Goal: Task Accomplishment & Management: Manage account settings

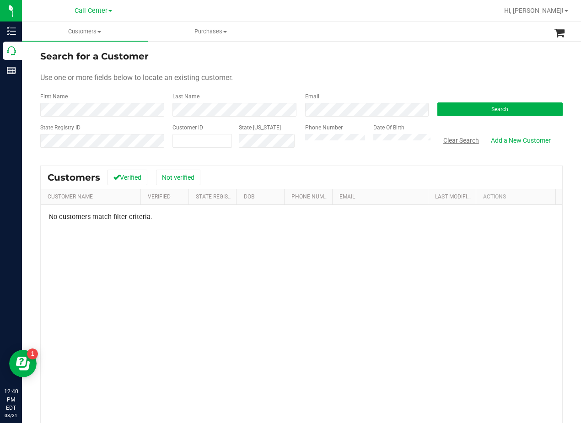
click at [446, 141] on button "Clear Search" at bounding box center [461, 141] width 48 height 16
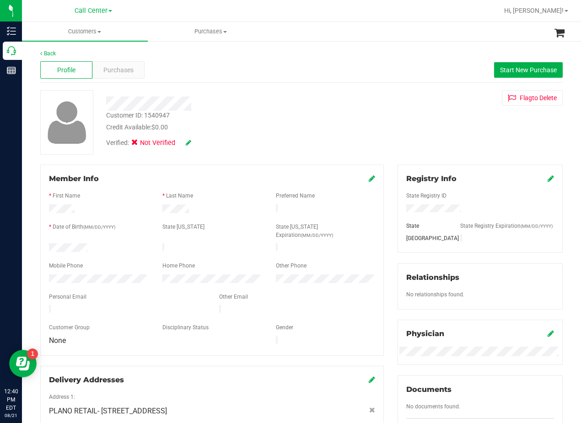
click at [371, 107] on div "Customer ID: 1540947 Credit Available: $0.00 Verified: Not Verified Flag to [GE…" at bounding box center [301, 122] width 536 height 64
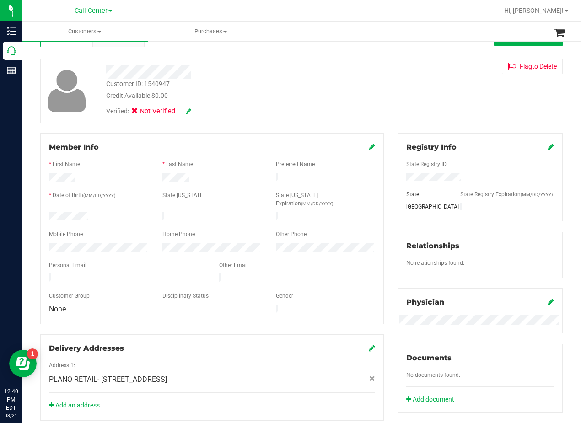
scroll to position [46, 0]
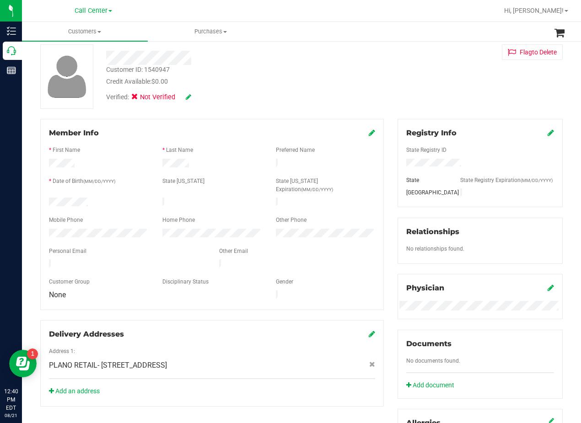
click at [374, 86] on div "Customer ID: 1540947 Credit Available: $0.00 Verified: Not Verified Flag to [GE…" at bounding box center [301, 76] width 536 height 64
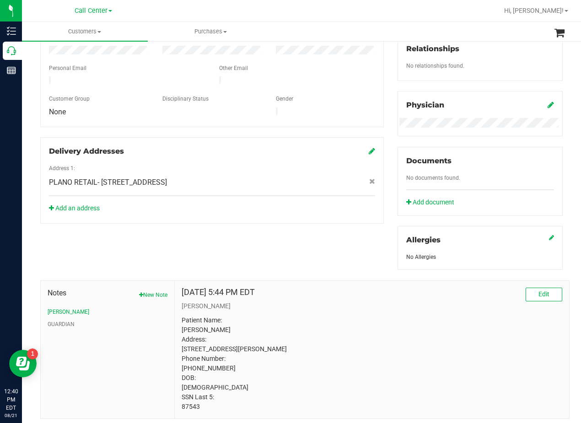
scroll to position [271, 0]
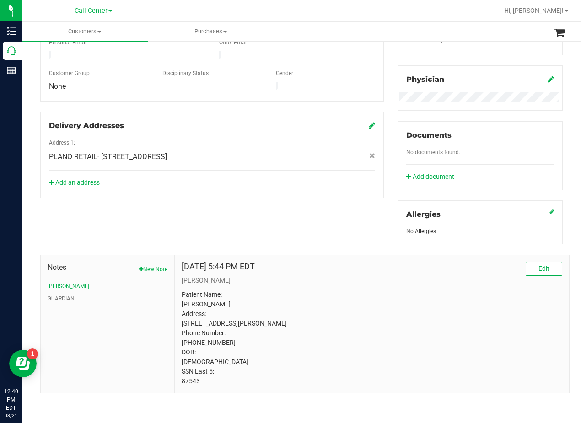
click at [322, 228] on div "Member Info * First Name * Last Name Preferred Name * Date of Birth (MM/DD/YYYY…" at bounding box center [301, 151] width 536 height 483
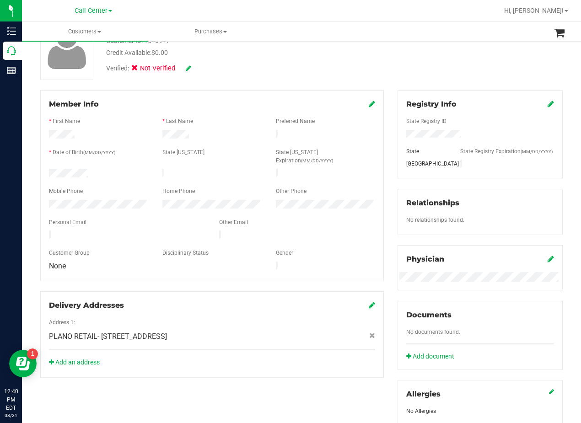
scroll to position [0, 0]
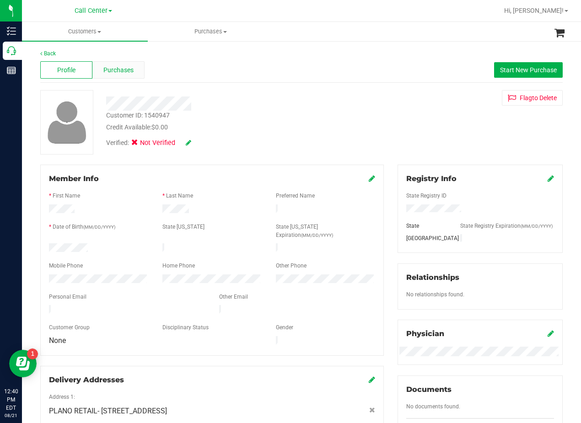
click at [122, 67] on span "Purchases" at bounding box center [118, 70] width 30 height 10
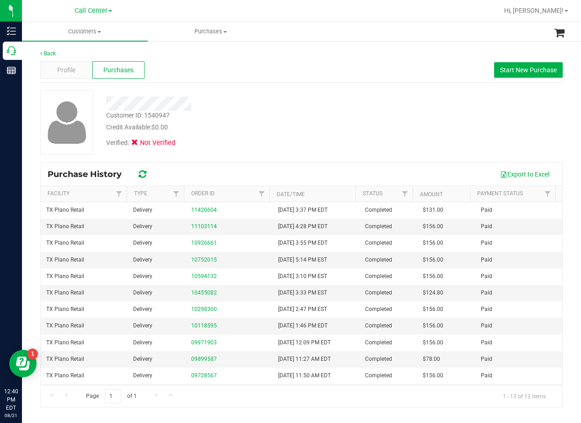
drag, startPoint x: 355, startPoint y: 101, endPoint x: 337, endPoint y: 102, distance: 18.3
click at [355, 101] on div at bounding box center [233, 104] width 268 height 14
click at [45, 63] on div "Profile" at bounding box center [66, 69] width 52 height 17
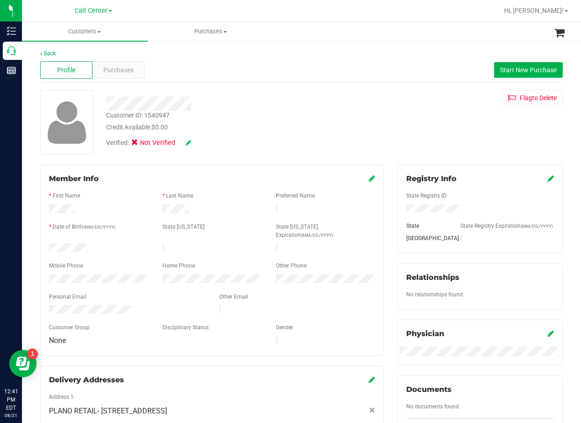
click at [358, 119] on div "Customer ID: 1540947 Credit Available: $0.00" at bounding box center [233, 121] width 268 height 21
click at [326, 106] on div at bounding box center [233, 104] width 268 height 14
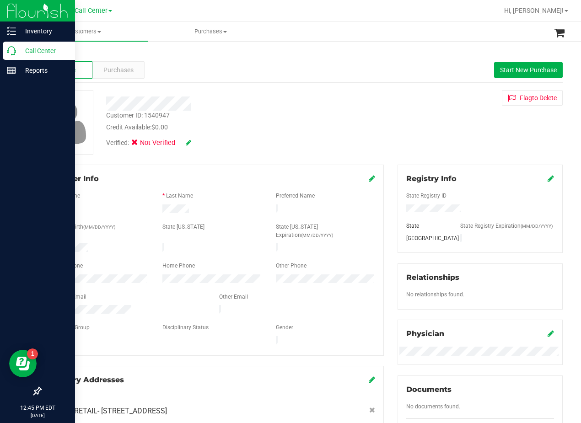
click at [16, 48] on p "Call Center" at bounding box center [43, 50] width 55 height 11
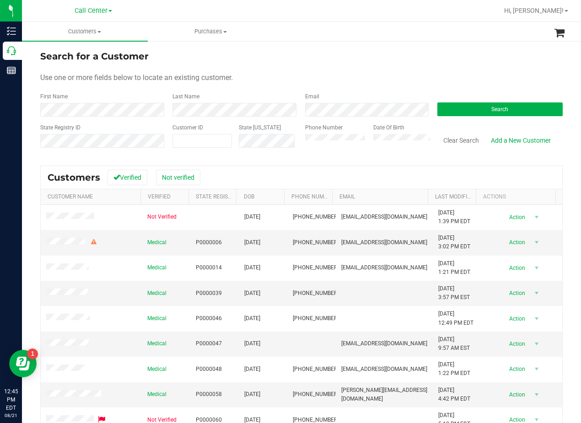
click at [115, 117] on form "Search for a Customer Use one or more fields below to locate an existing custom…" at bounding box center [301, 102] width 522 height 107
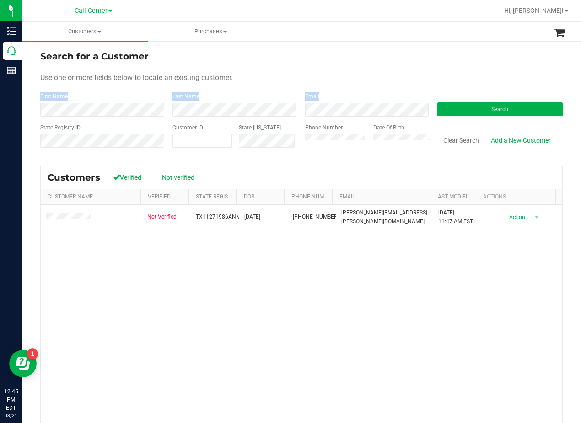
drag, startPoint x: 440, startPoint y: 83, endPoint x: 409, endPoint y: 84, distance: 31.6
click at [439, 82] on form "Search for a Customer Use one or more fields below to locate an existing custom…" at bounding box center [301, 102] width 522 height 107
click at [412, 285] on div "Not Verified TX11271986ANMO [DATE] (717) 576-9851 [PERSON_NAME][EMAIL_ADDRESS][…" at bounding box center [301, 338] width 521 height 267
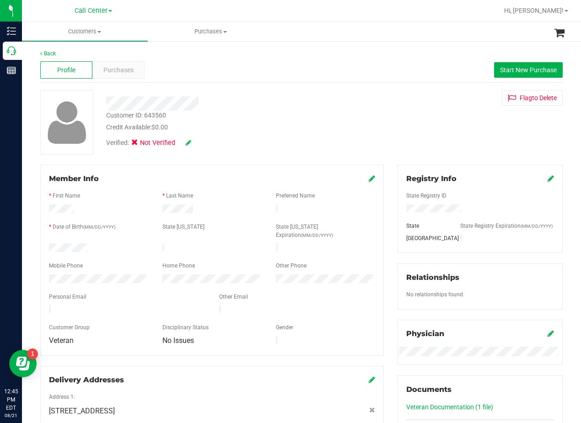
click at [322, 147] on div "Verified: Not Verified" at bounding box center [233, 142] width 268 height 20
click at [356, 81] on div "Profile Purchases Start New Purchase" at bounding box center [301, 70] width 522 height 25
click at [500, 67] on span "Start New Purchase" at bounding box center [528, 69] width 57 height 7
click at [370, 78] on div "Profile Purchases Start New Purchase" at bounding box center [301, 70] width 522 height 25
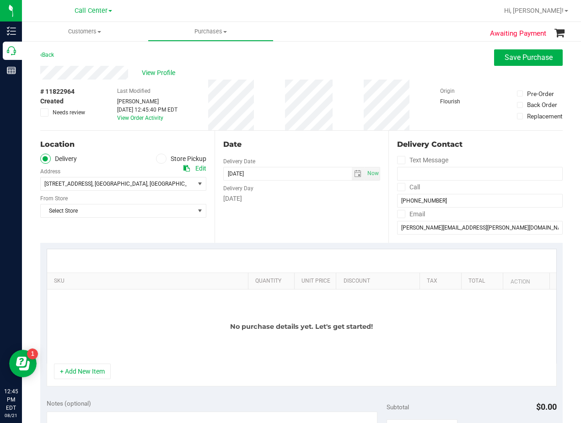
click at [340, 126] on div "# 11822964 Created Needs review Last Modified [PERSON_NAME] [DATE] 12:45:40 PM …" at bounding box center [301, 105] width 522 height 51
click at [148, 204] on span "Select Store" at bounding box center [118, 210] width 154 height 13
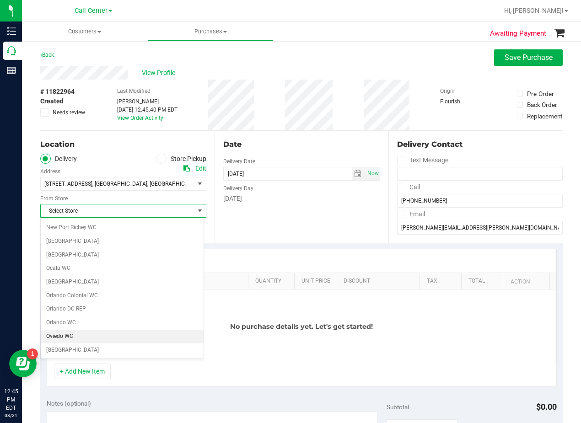
scroll to position [665, 0]
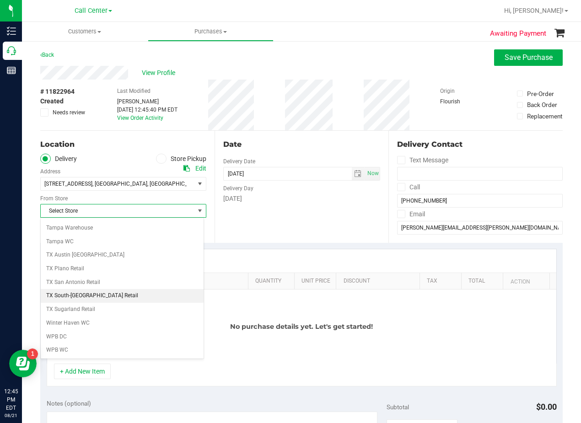
click at [78, 290] on li "TX South-[GEOGRAPHIC_DATA] Retail" at bounding box center [122, 296] width 163 height 14
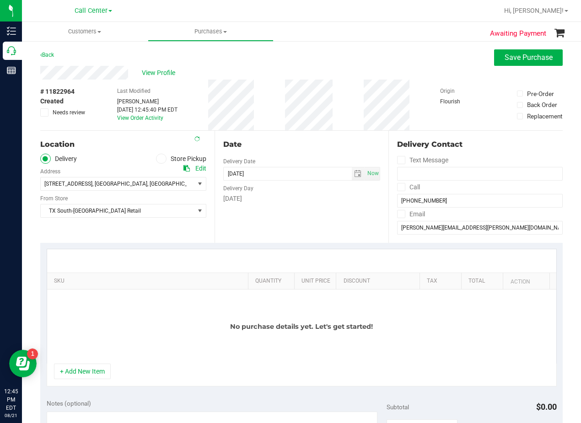
click at [278, 148] on div "Date" at bounding box center [301, 144] width 157 height 11
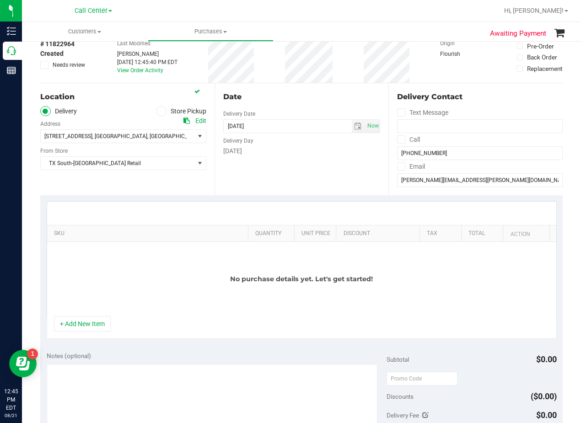
scroll to position [91, 0]
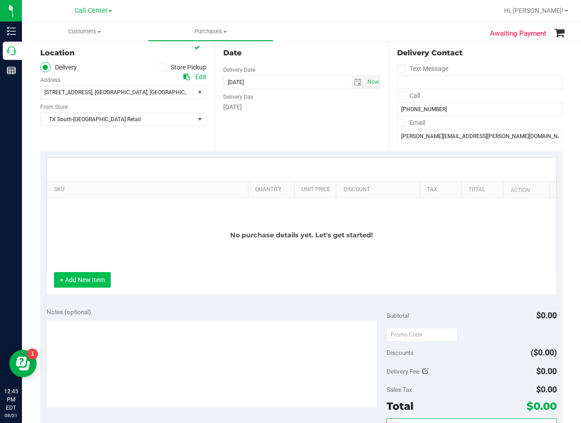
click at [88, 278] on button "+ Add New Item" at bounding box center [82, 280] width 57 height 16
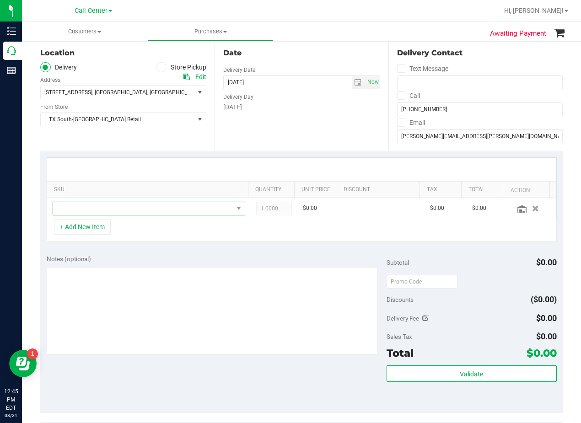
drag, startPoint x: 152, startPoint y: 210, endPoint x: 171, endPoint y: 194, distance: 24.7
click at [152, 210] on span "NO DATA FOUND" at bounding box center [143, 208] width 180 height 13
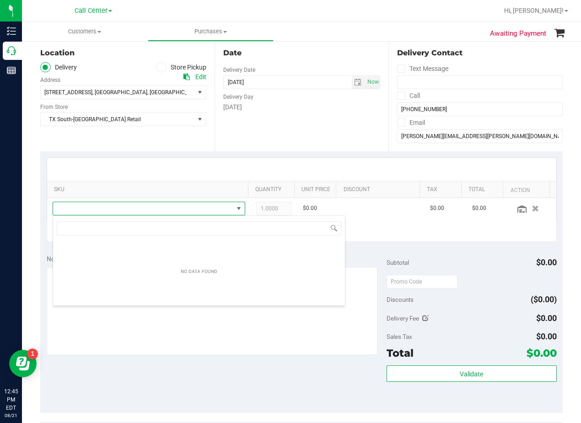
scroll to position [14, 187]
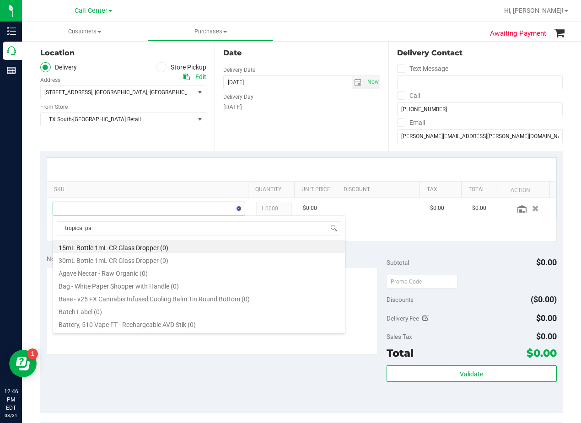
type input "tropical par"
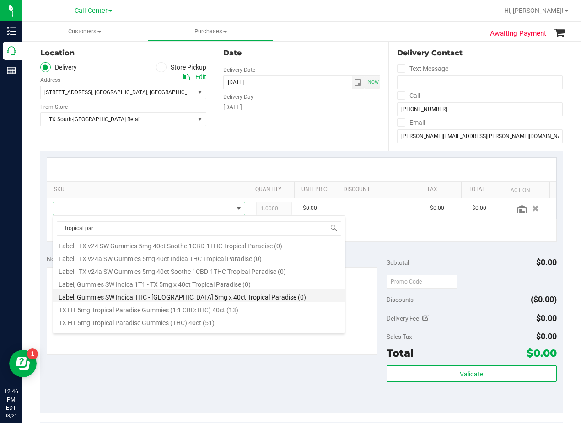
scroll to position [165, 0]
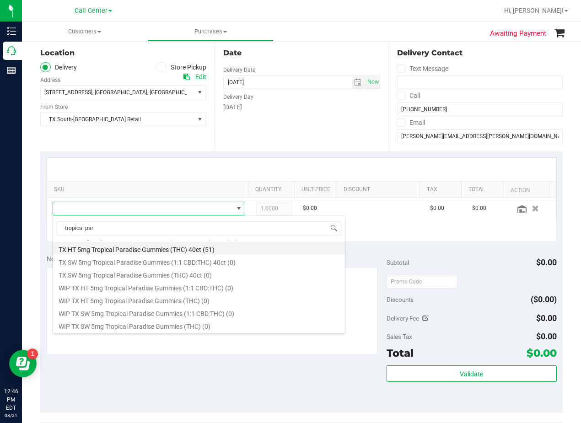
click at [208, 253] on li "TX HT 5mg Tropical Paradise Gummies (THC) 40ct (51)" at bounding box center [199, 248] width 292 height 13
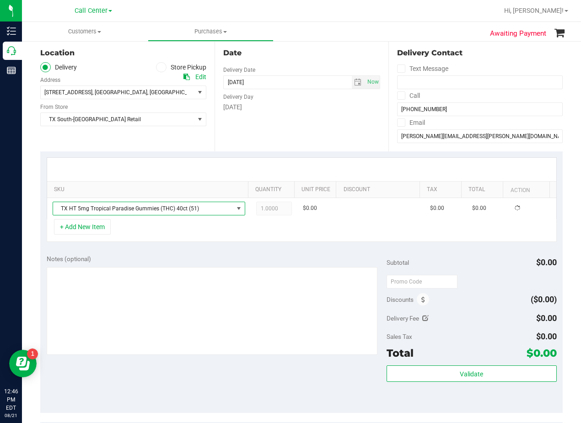
click at [264, 233] on div "+ Add New Item" at bounding box center [302, 230] width 510 height 23
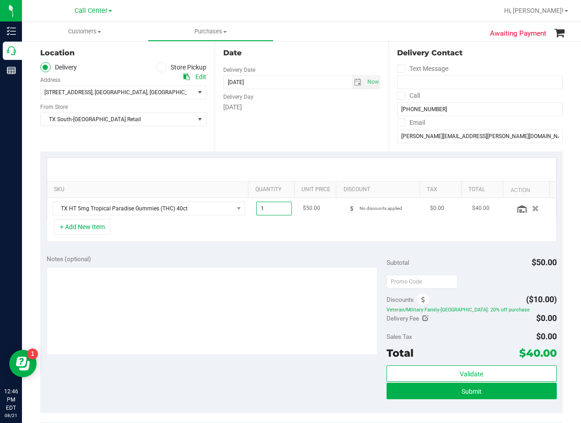
click at [274, 211] on span "1.00 1" at bounding box center [274, 209] width 36 height 14
click at [274, 211] on input "1" at bounding box center [274, 208] width 35 height 13
type input "2"
type input "2.00"
click at [276, 165] on div at bounding box center [301, 169] width 509 height 23
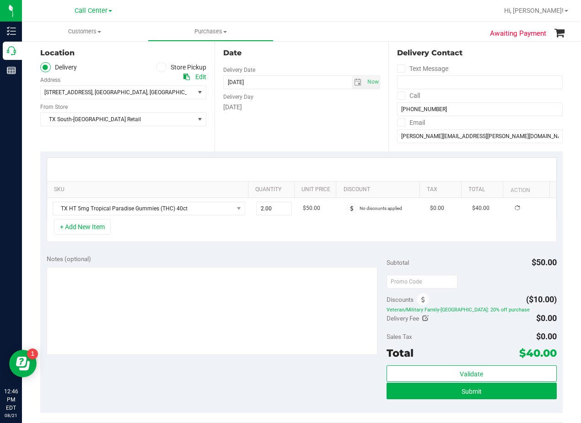
click at [322, 109] on div "[DATE]" at bounding box center [301, 107] width 157 height 10
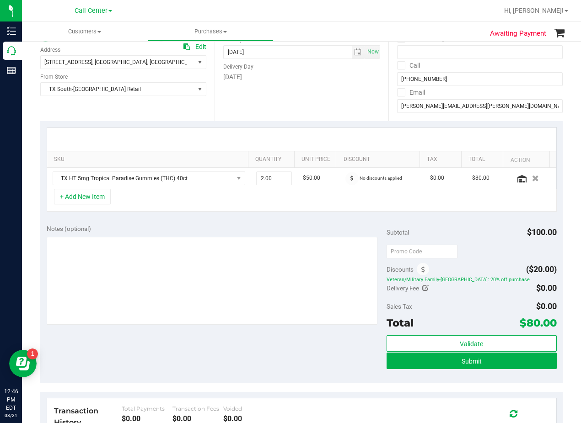
scroll to position [137, 0]
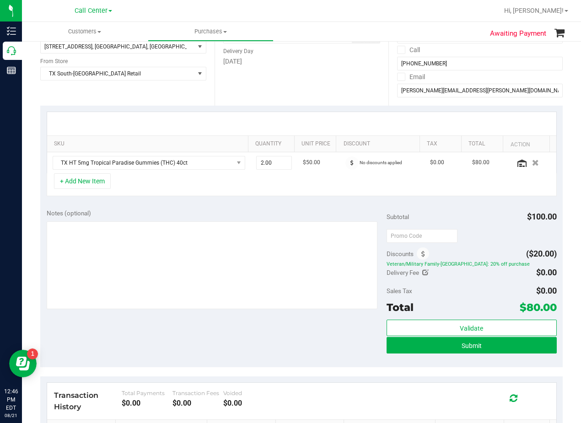
click at [320, 115] on div at bounding box center [301, 123] width 509 height 23
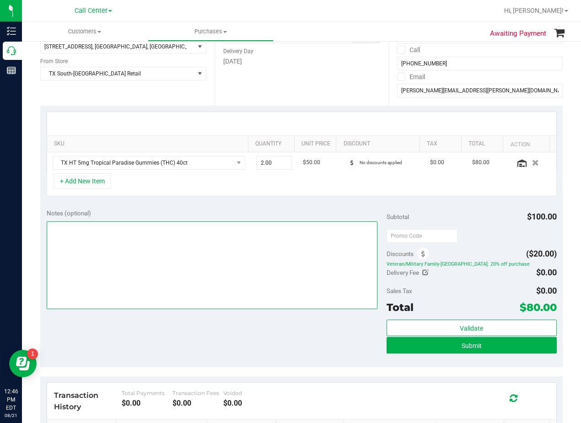
click at [296, 266] on textarea at bounding box center [212, 265] width 331 height 88
type textarea "same day pu 8/21 [GEOGRAPHIC_DATA]. AL 8/21"
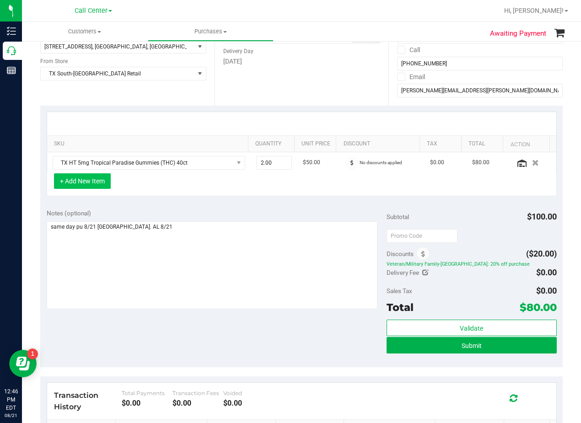
click at [74, 185] on button "+ Add New Item" at bounding box center [82, 181] width 57 height 16
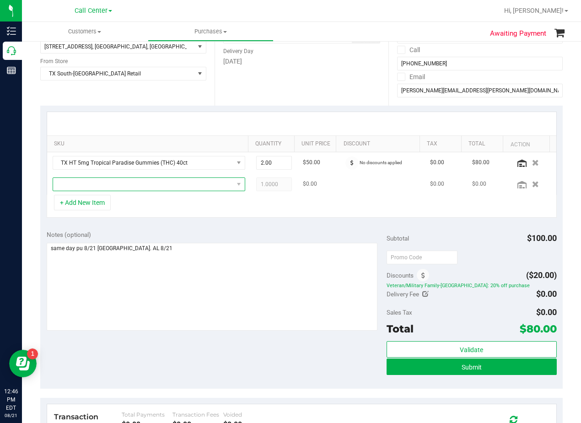
click at [76, 186] on span "NO DATA FOUND" at bounding box center [143, 184] width 180 height 13
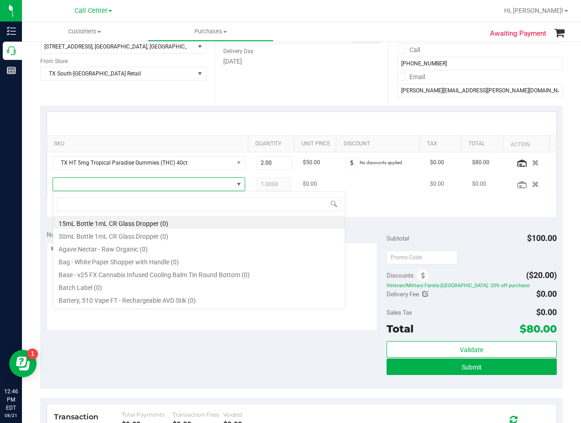
scroll to position [14, 187]
type input "dark choc"
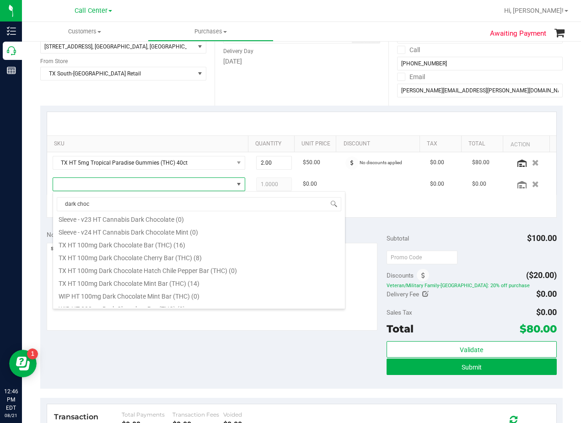
scroll to position [485, 0]
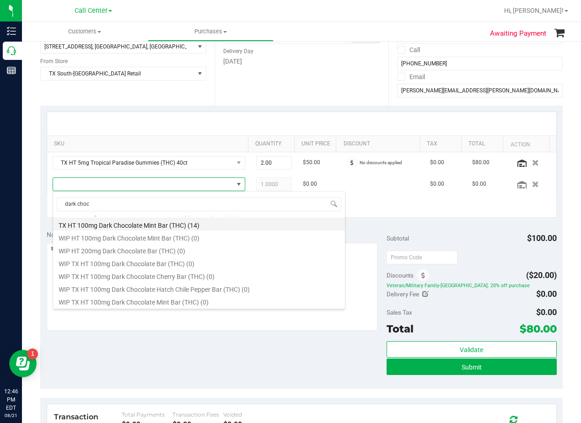
click at [186, 228] on li "TX HT 100mg Dark Chocolate Mint Bar (THC) (14)" at bounding box center [199, 224] width 292 height 13
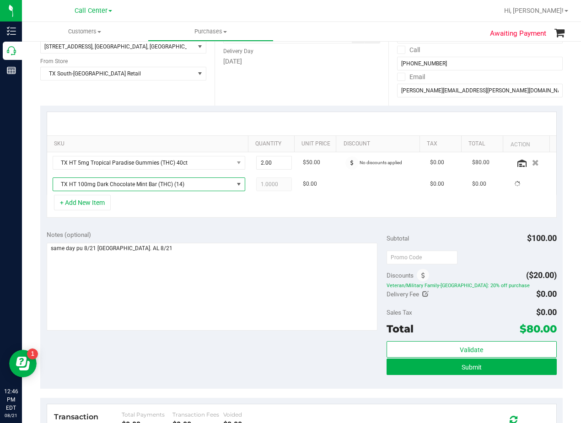
drag, startPoint x: 202, startPoint y: 229, endPoint x: 236, endPoint y: 216, distance: 36.6
click at [202, 229] on div "Notes (optional) Subtotal $100.00 Discounts ($20.00) Veteran/Military Family-[G…" at bounding box center [301, 306] width 522 height 165
click at [271, 184] on span "1.00 1" at bounding box center [274, 184] width 36 height 14
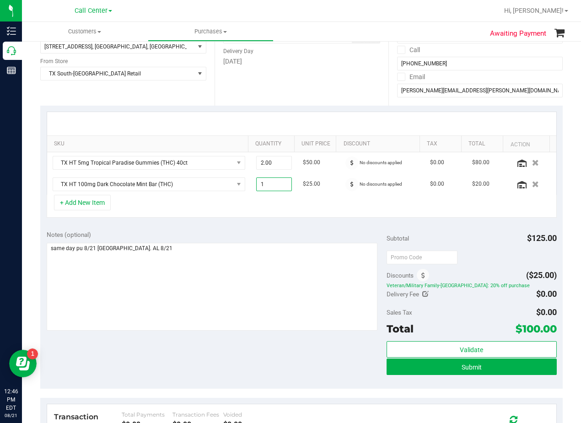
click at [271, 184] on input "1" at bounding box center [274, 184] width 35 height 13
type input "2"
type input "2.00"
click at [278, 114] on div at bounding box center [301, 123] width 509 height 23
click at [314, 91] on div "Date Delivery Date [DATE] Now [DATE] 08:00 AM Now Delivery Day [DATE]" at bounding box center [302, 50] width 174 height 112
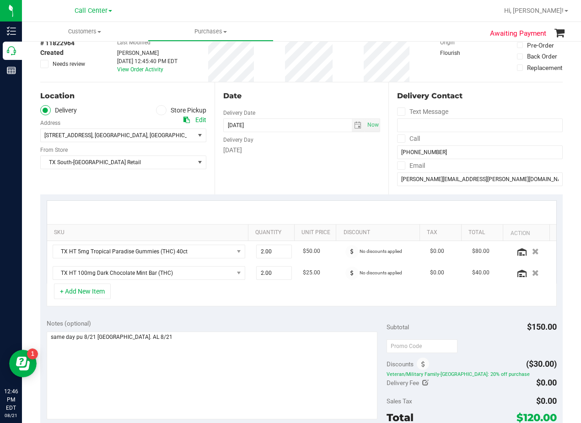
scroll to position [46, 0]
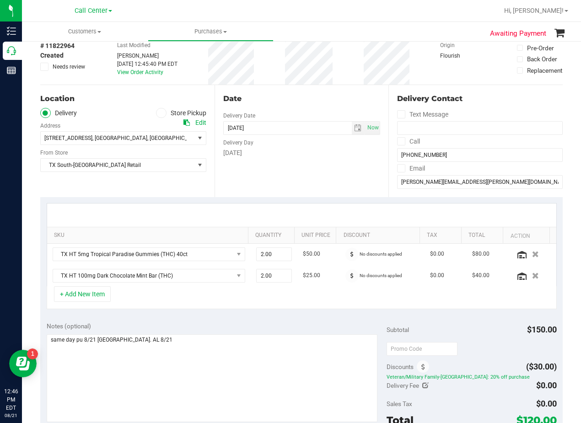
click at [326, 209] on div at bounding box center [301, 215] width 509 height 23
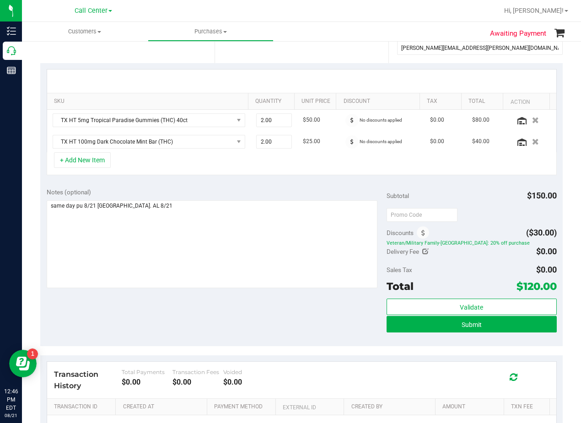
scroll to position [183, 0]
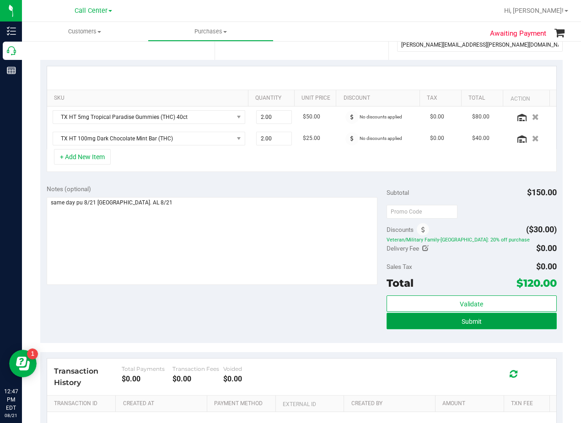
click at [406, 321] on button "Submit" at bounding box center [472, 321] width 170 height 16
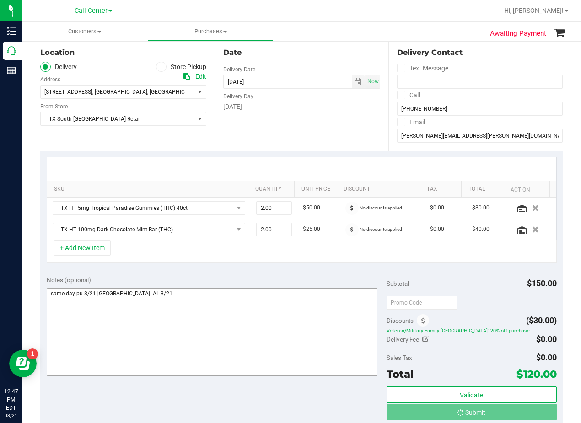
scroll to position [91, 0]
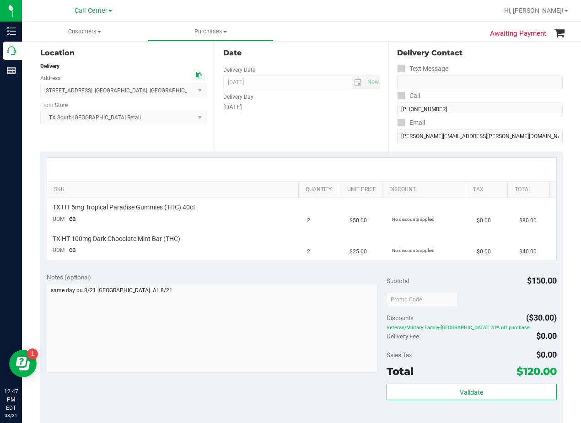
click at [320, 269] on div "Notes (optional) Subtotal $150.00 Discounts ($30.00) Veteran/Military Family-[G…" at bounding box center [301, 348] width 522 height 165
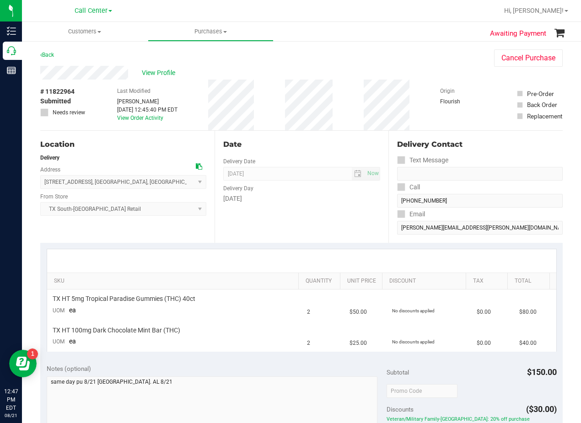
click at [325, 215] on div "Date Delivery Date [DATE] Now [DATE] 08:00 AM Now Delivery Day [DATE]" at bounding box center [302, 187] width 174 height 112
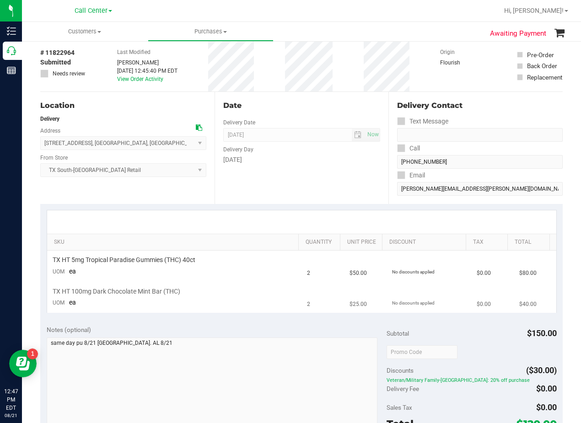
scroll to position [91, 0]
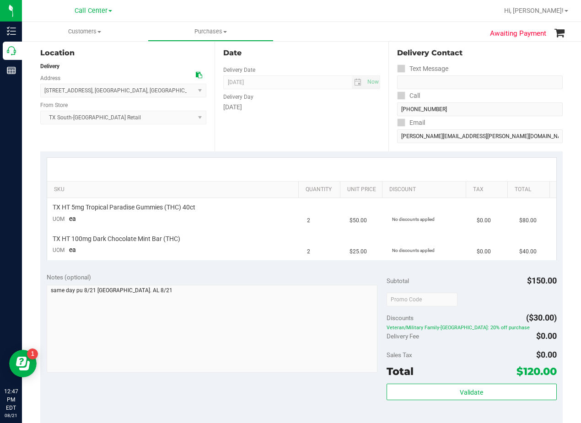
click at [347, 137] on div "Date Delivery Date [DATE] Now [DATE] 08:00 AM Now Delivery Day [DATE]" at bounding box center [302, 95] width 174 height 112
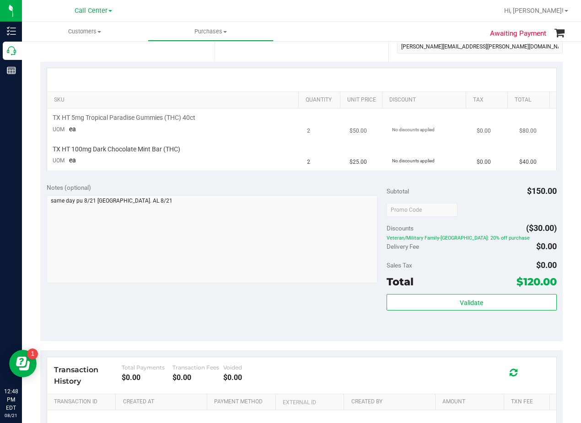
scroll to position [183, 0]
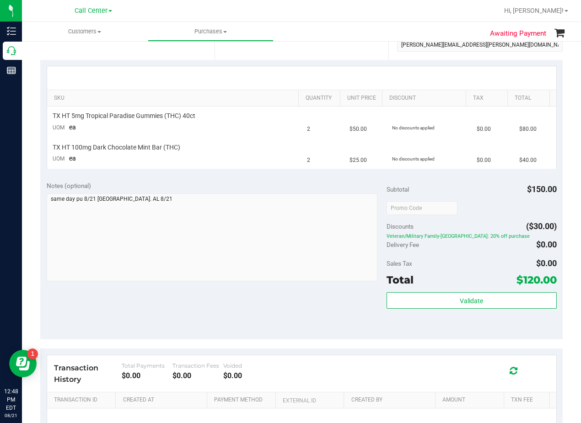
click at [327, 191] on div "Notes (optional)" at bounding box center [217, 232] width 340 height 102
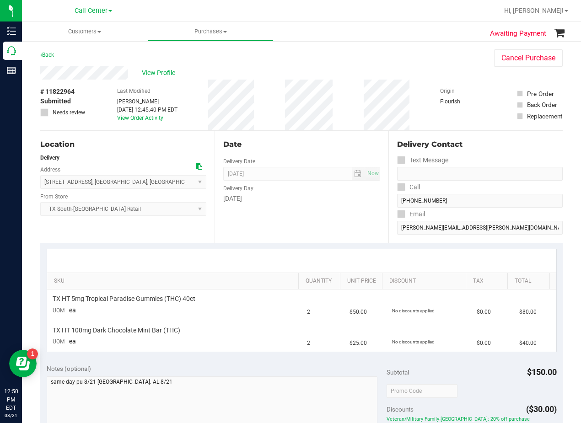
click at [354, 209] on div "Date Delivery Date [DATE] Now [DATE] 08:00 AM Now Delivery Day [DATE]" at bounding box center [302, 187] width 174 height 112
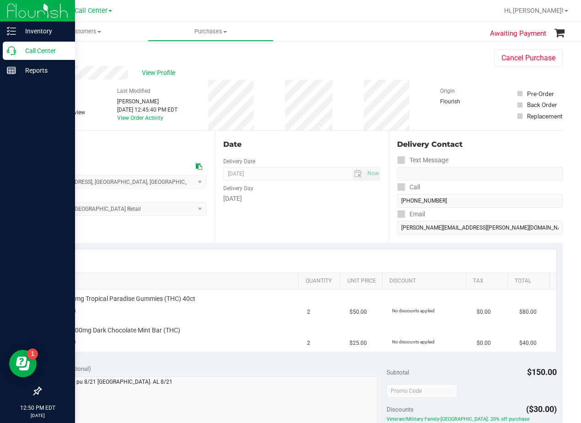
click at [6, 51] on div "Call Center" at bounding box center [39, 51] width 72 height 18
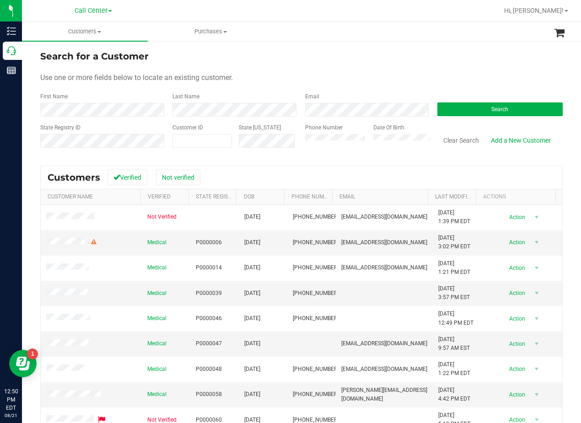
click at [361, 70] on form "Search for a Customer Use one or more fields below to locate an existing custom…" at bounding box center [301, 102] width 522 height 107
click at [321, 66] on form "Search for a Customer Use one or more fields below to locate an existing custom…" at bounding box center [301, 102] width 522 height 107
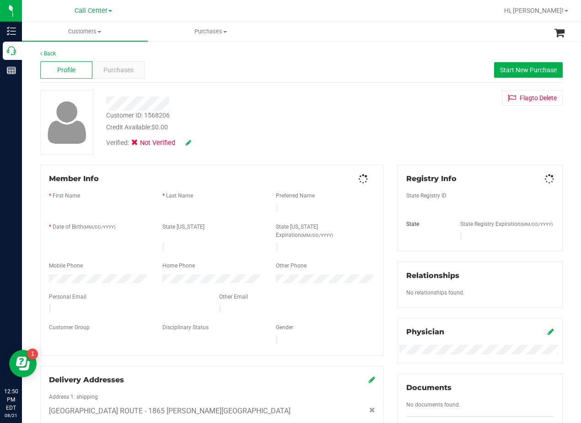
click at [255, 97] on div at bounding box center [233, 104] width 268 height 14
click at [120, 69] on span "Purchases" at bounding box center [118, 70] width 30 height 10
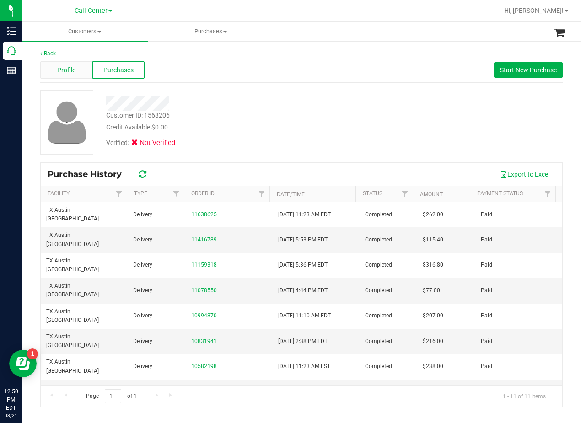
click at [75, 66] on div "Profile" at bounding box center [66, 69] width 52 height 17
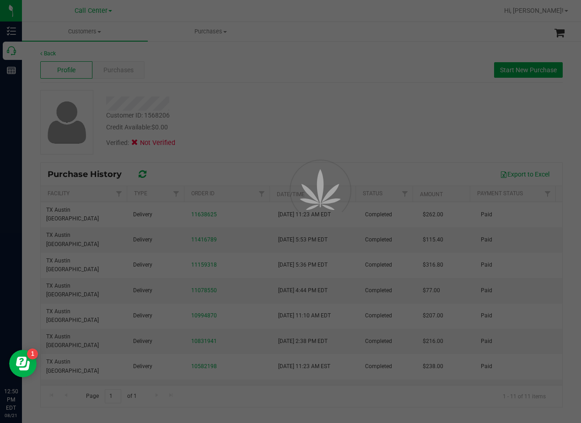
click at [234, 124] on div at bounding box center [290, 211] width 581 height 423
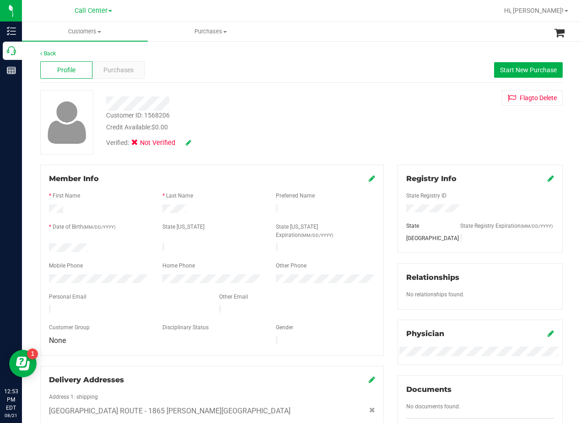
click at [380, 100] on div "Customer ID: 1568206 Credit Available: $0.00 Verified: Not Verified Flag to [GE…" at bounding box center [301, 122] width 536 height 64
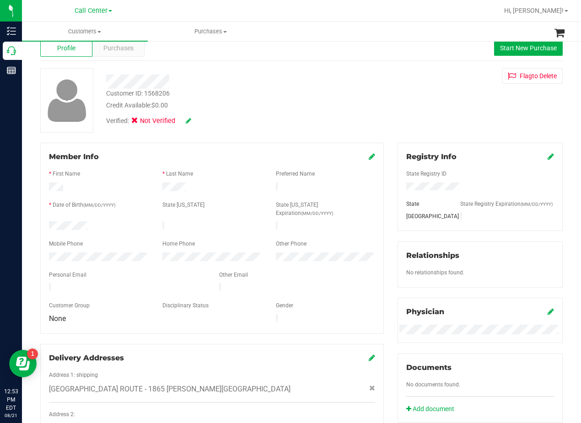
scroll to position [18, 0]
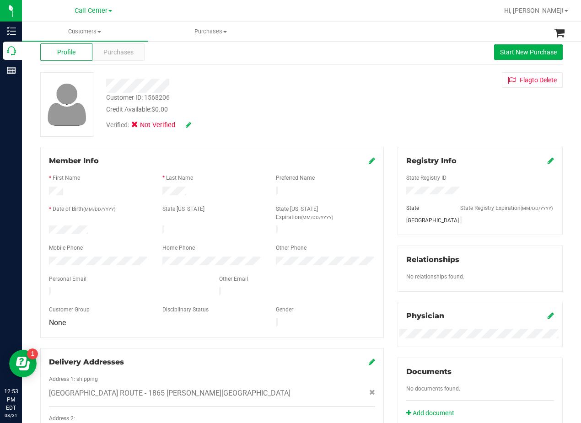
click at [347, 107] on div "Credit Available: $0.00" at bounding box center [233, 110] width 254 height 10
click at [343, 103] on div "Customer ID: 1568206 Credit Available: $0.00" at bounding box center [233, 103] width 268 height 21
click at [413, 113] on div "Customer ID: 1568206 Credit Available: $0.00 Verified: Not Verified Flag to [GE…" at bounding box center [301, 104] width 536 height 64
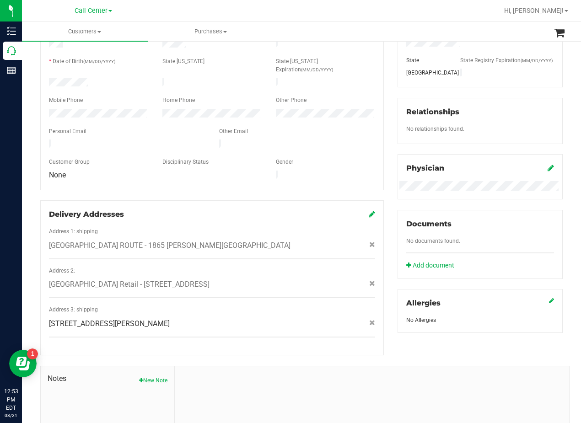
scroll to position [64, 0]
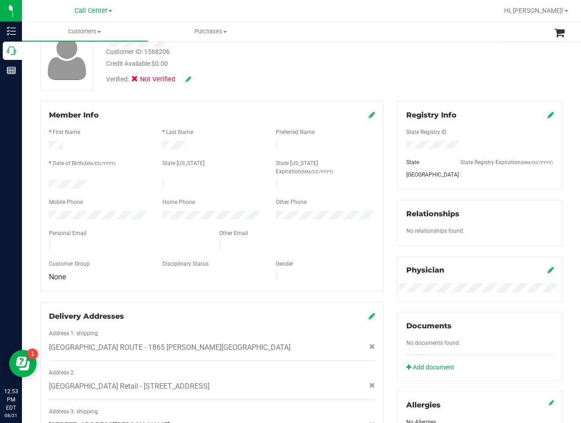
click at [351, 76] on div "Verified: Not Verified" at bounding box center [233, 79] width 268 height 20
click at [377, 63] on div "Customer ID: 1568206 Credit Available: $0.00 Verified: Not Verified Flag to [GE…" at bounding box center [301, 59] width 536 height 64
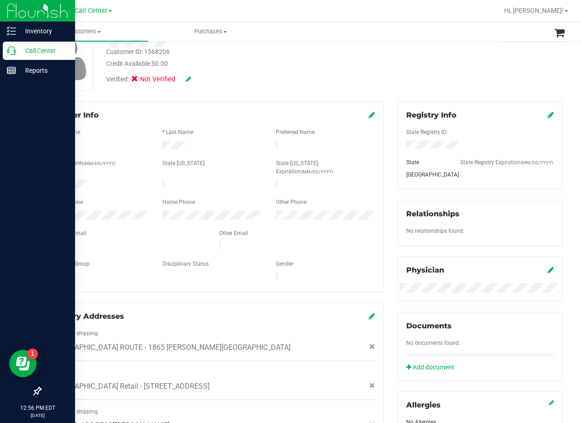
click at [13, 49] on icon at bounding box center [11, 50] width 9 height 9
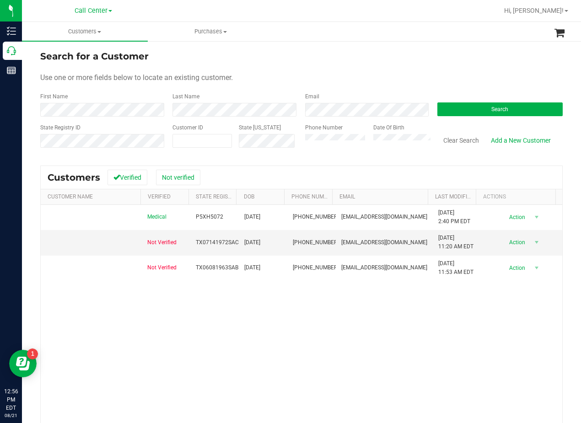
click at [358, 80] on div "Use one or more fields below to locate an existing customer." at bounding box center [301, 77] width 522 height 11
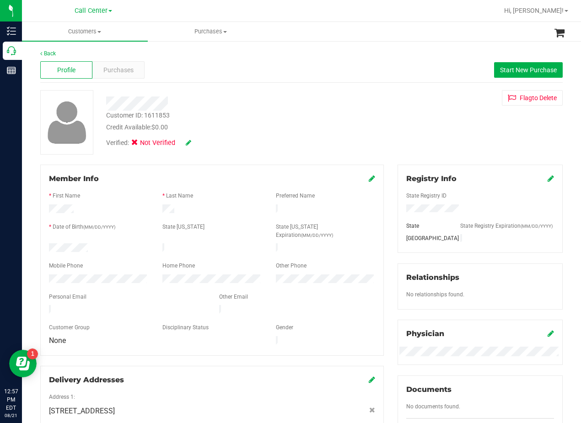
drag, startPoint x: 324, startPoint y: 98, endPoint x: 331, endPoint y: 101, distance: 7.7
click at [326, 98] on div at bounding box center [233, 104] width 268 height 14
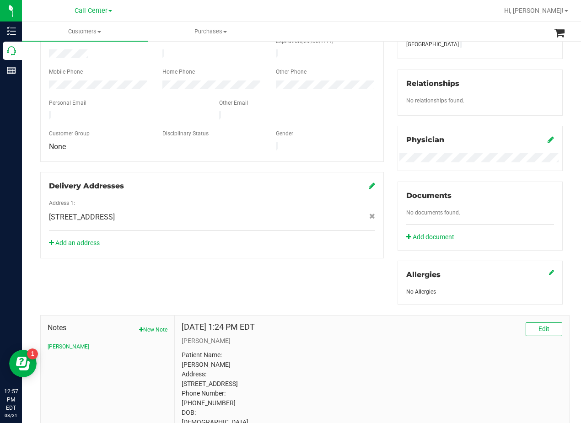
scroll to position [137, 0]
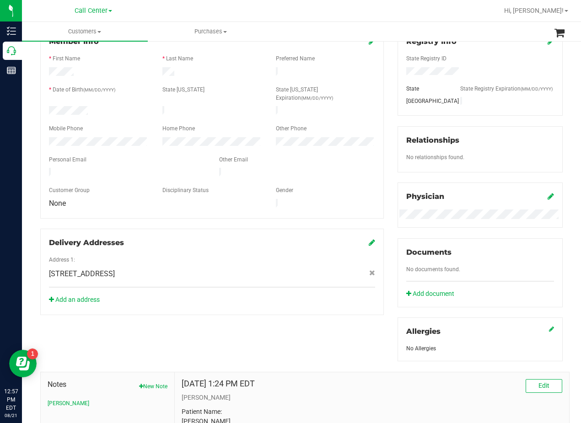
click at [391, 144] on div "Registry Info State Registry ID State State Registry Expiration (MM/DD/YYYY) [G…" at bounding box center [480, 194] width 179 height 334
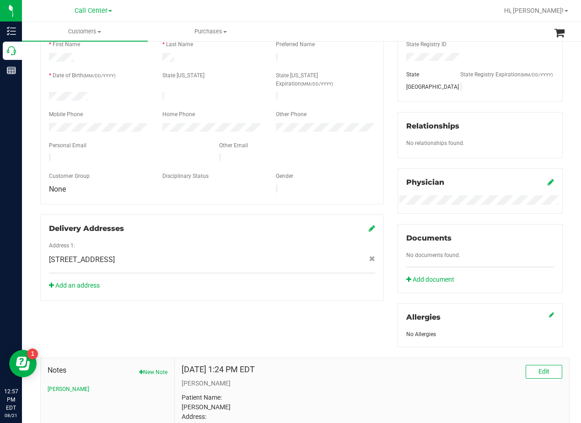
scroll to position [0, 0]
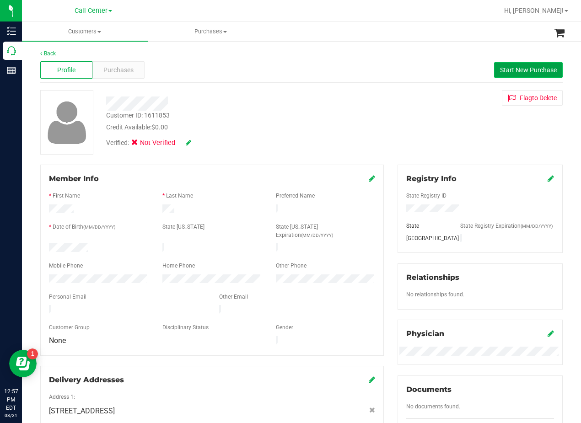
click at [501, 64] on button "Start New Purchase" at bounding box center [528, 70] width 69 height 16
click at [410, 82] on div "Profile Purchases Start New Purchase" at bounding box center [301, 70] width 522 height 25
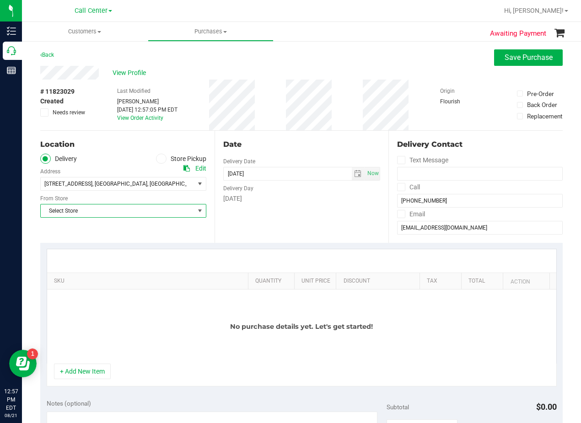
click at [125, 210] on span "Select Store" at bounding box center [118, 210] width 154 height 13
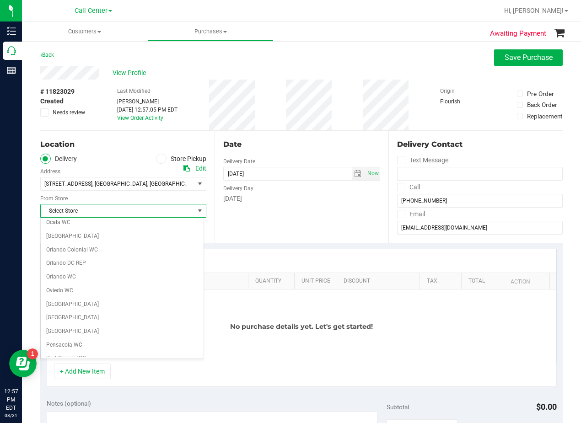
scroll to position [665, 0]
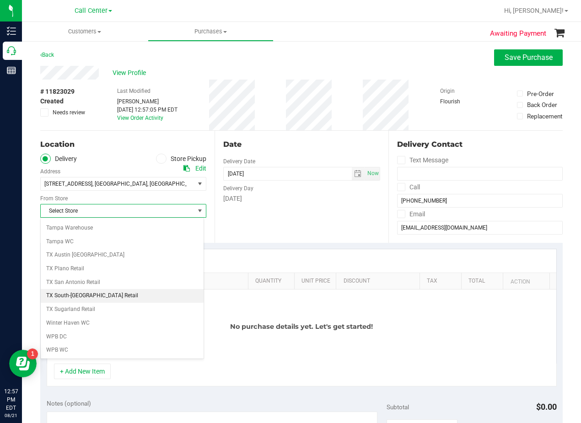
click at [142, 298] on li "TX South-[GEOGRAPHIC_DATA] Retail" at bounding box center [122, 296] width 163 height 14
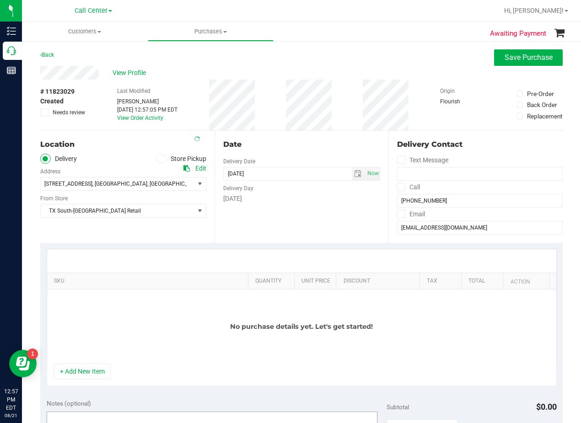
click at [99, 373] on button "+ Add New Item" at bounding box center [82, 372] width 57 height 16
click at [100, 301] on div "No purchase details yet. Let's get started!" at bounding box center [301, 327] width 509 height 74
click at [97, 366] on button "+ Add New Item" at bounding box center [82, 372] width 57 height 16
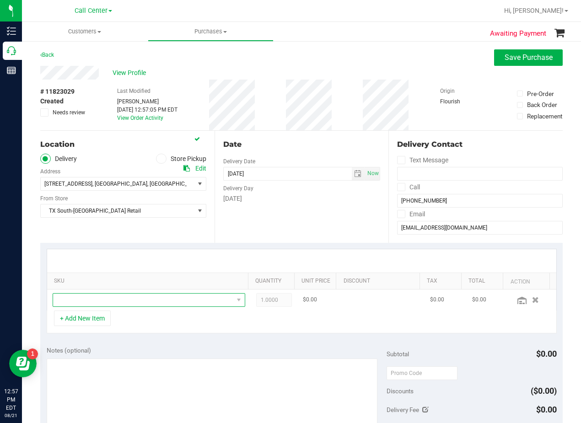
click at [102, 300] on span "NO DATA FOUND" at bounding box center [143, 300] width 180 height 13
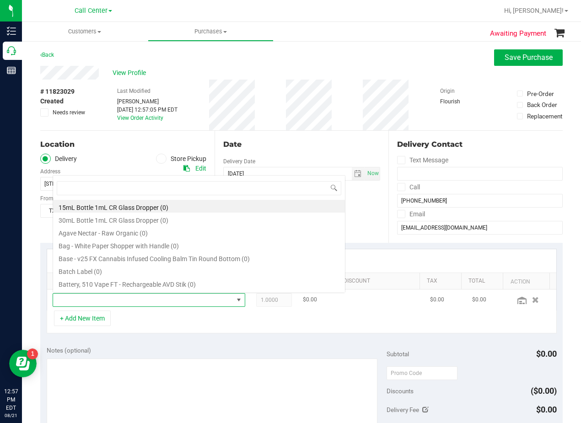
scroll to position [14, 180]
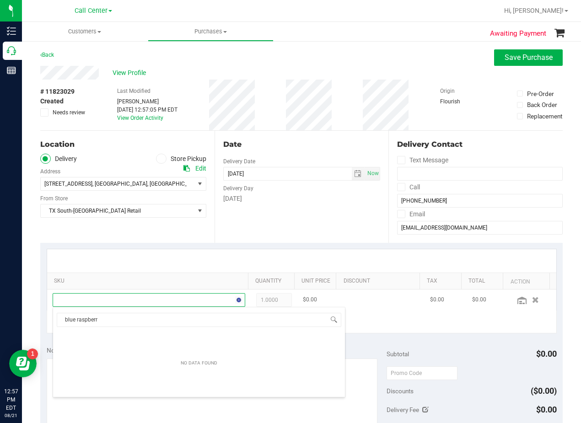
type input "blue raspberry"
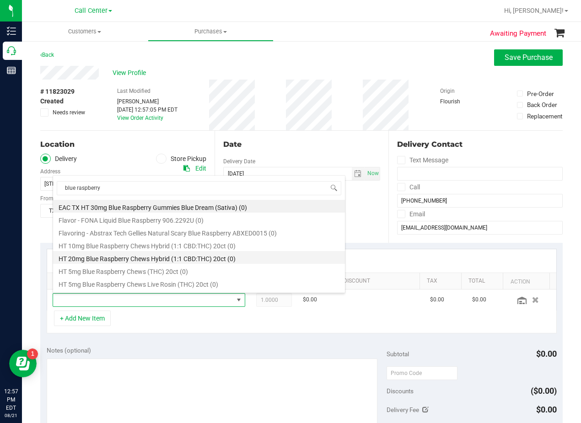
scroll to position [62, 0]
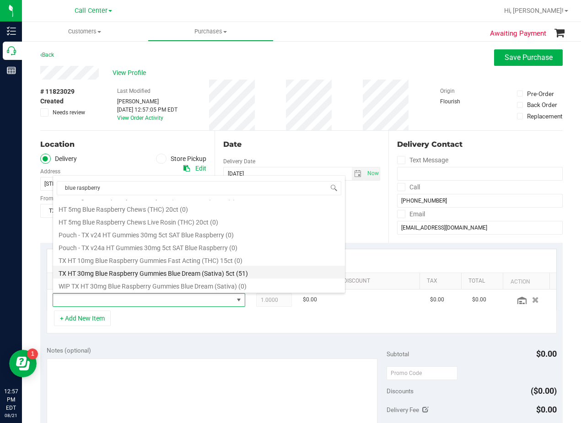
click at [211, 270] on li "TX HT 30mg Blue Raspberry Gummies Blue Dream (Sativa) 5ct (51)" at bounding box center [199, 272] width 292 height 13
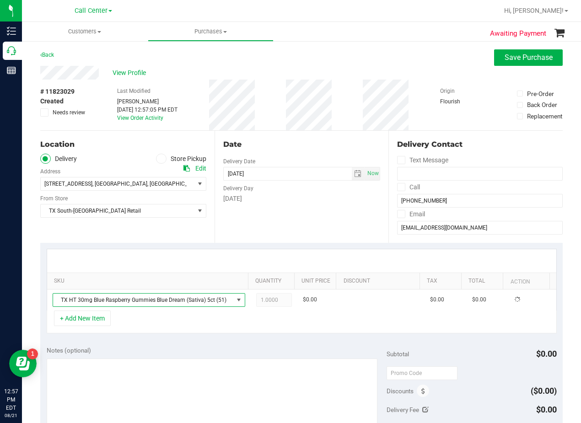
click at [311, 207] on div "Date Delivery Date [DATE] Now [DATE] 12:57 PM Now Delivery Day [DATE]" at bounding box center [302, 187] width 174 height 112
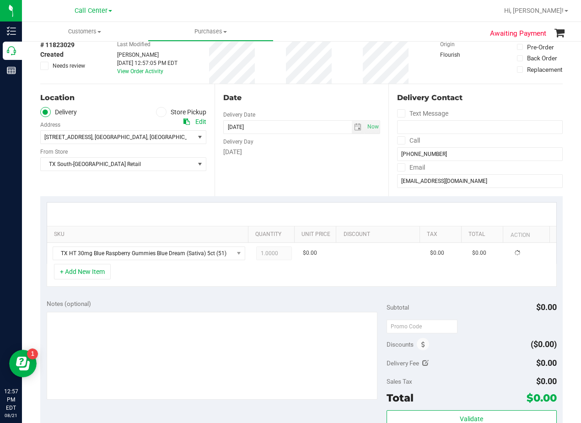
scroll to position [91, 0]
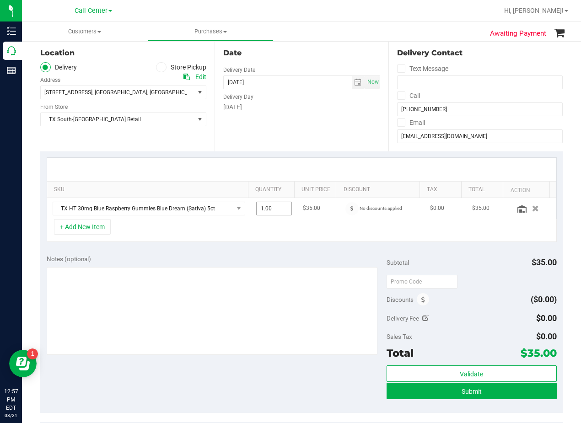
click at [274, 214] on span "1.00 1" at bounding box center [274, 209] width 36 height 14
click at [274, 214] on input "1" at bounding box center [274, 208] width 35 height 13
type input "4"
type input "4.00"
click at [275, 179] on div at bounding box center [301, 169] width 509 height 23
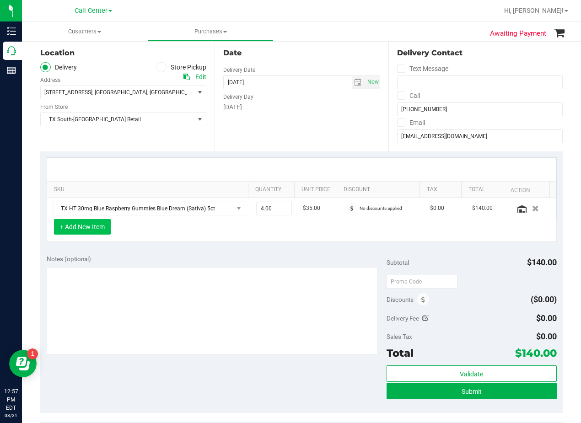
click at [99, 224] on button "+ Add New Item" at bounding box center [82, 227] width 57 height 16
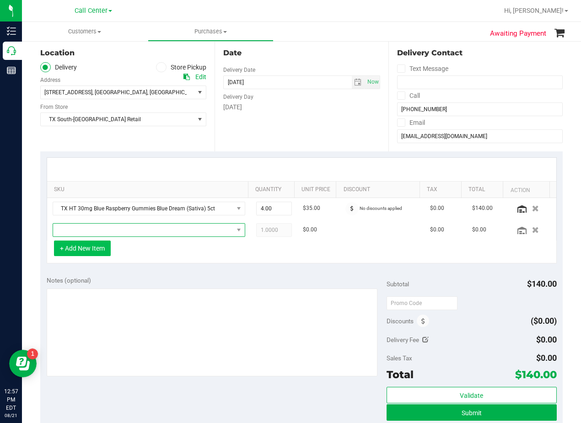
click at [99, 228] on span "NO DATA FOUND" at bounding box center [143, 230] width 180 height 13
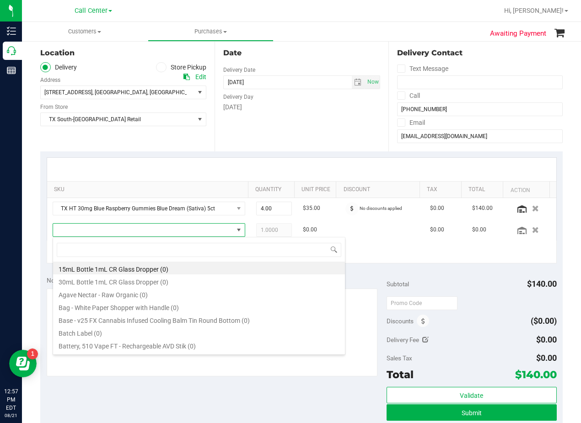
scroll to position [14, 187]
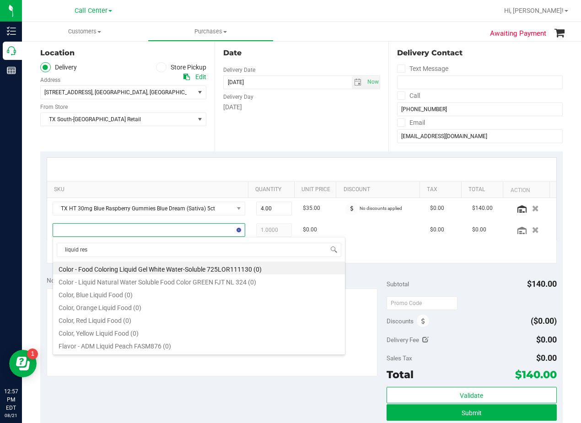
type input "liquid rest"
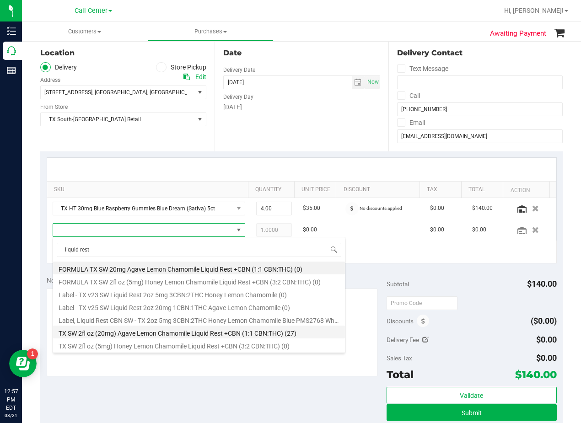
click at [225, 331] on li "TX SW 2fl oz (20mg) Agave Lemon Chamomile Liquid Rest +CBN (1:1 CBN:THC) (27)" at bounding box center [199, 332] width 292 height 13
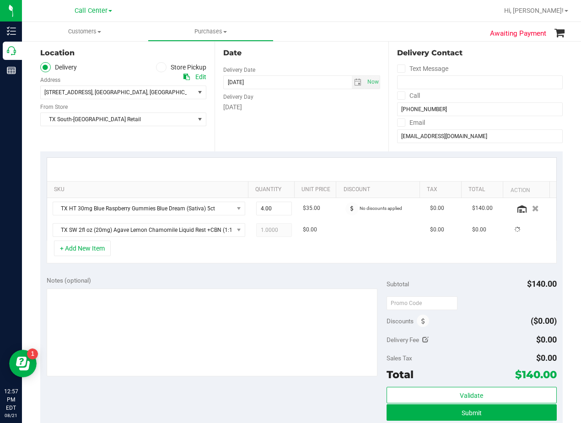
click at [218, 287] on div "Notes (optional)" at bounding box center [217, 327] width 340 height 102
click at [235, 267] on div "SKU Quantity Unit Price Discount Tax Total Action TX HT 30mg Blue Raspberry Gum…" at bounding box center [301, 210] width 522 height 118
click at [281, 162] on div at bounding box center [301, 169] width 509 height 23
click at [95, 252] on button "+ Add New Item" at bounding box center [82, 249] width 57 height 16
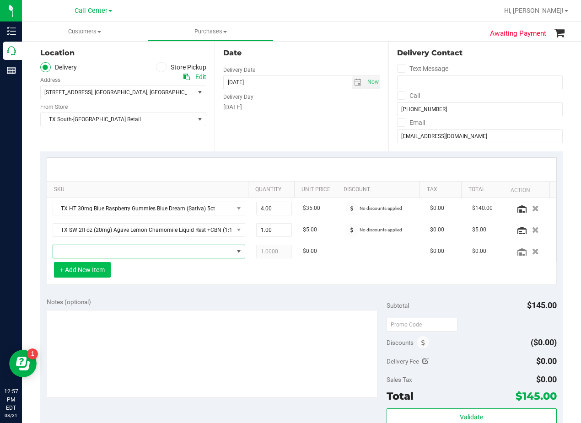
click at [95, 252] on span "NO DATA FOUND" at bounding box center [143, 251] width 180 height 13
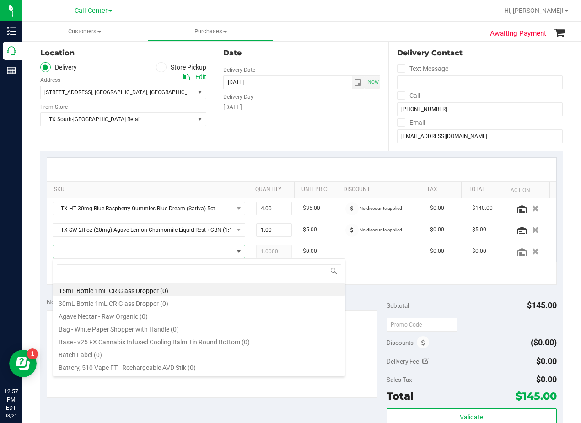
scroll to position [14, 180]
type input "strawberry lem"
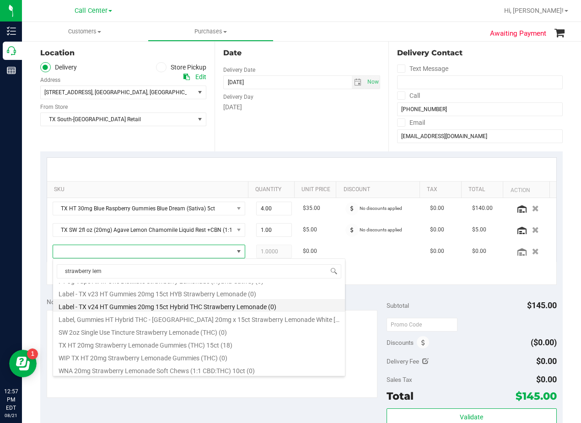
scroll to position [75, 0]
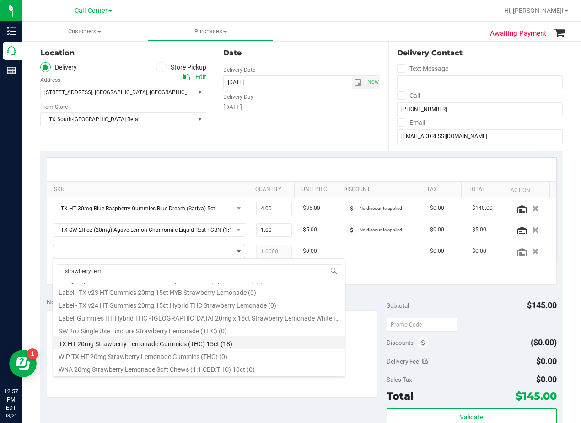
click at [231, 346] on li "TX HT 20mg Strawberry Lemonade Gummies (THC) 15ct (18)" at bounding box center [199, 342] width 292 height 13
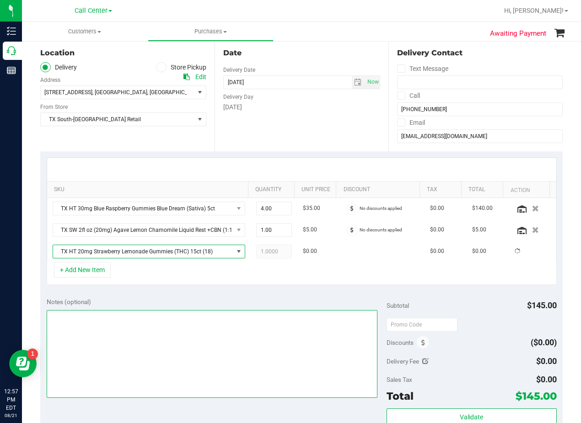
click at [234, 325] on textarea at bounding box center [212, 354] width 331 height 88
click at [312, 337] on textarea at bounding box center [212, 354] width 331 height 88
type textarea "p"
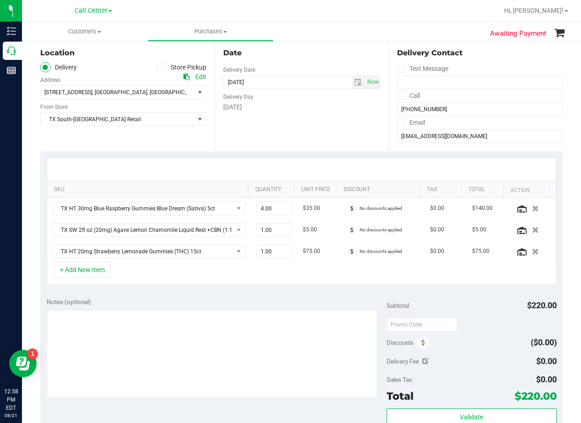
click at [351, 120] on div "Date Delivery Date [DATE] Now [DATE] 08:00 AM Now Delivery Day [DATE]" at bounding box center [302, 95] width 174 height 112
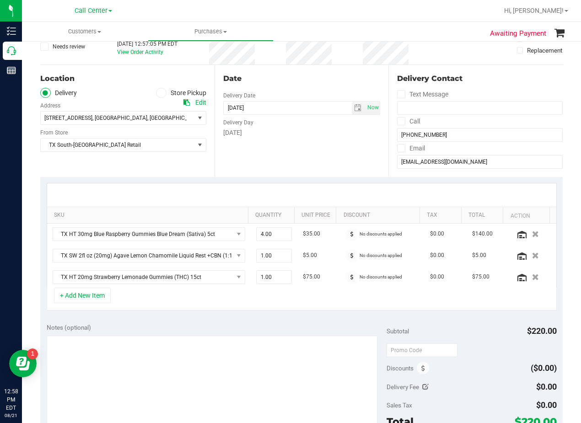
scroll to position [46, 0]
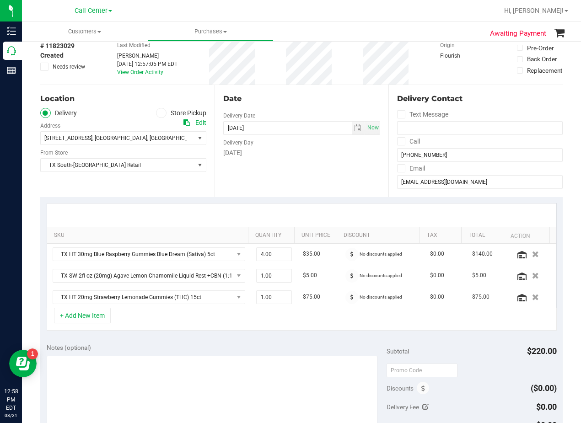
click at [297, 104] on div "Date Delivery Date [DATE] Now [DATE] 08:00 AM Now Delivery Day [DATE]" at bounding box center [302, 141] width 174 height 112
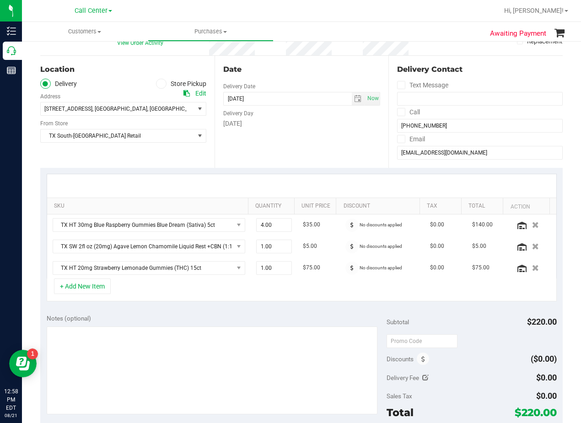
scroll to position [91, 0]
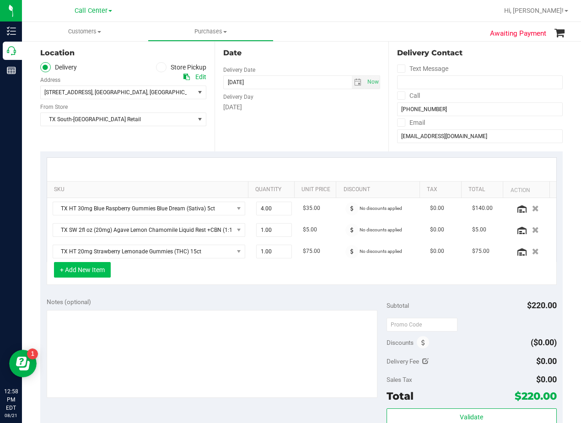
click at [102, 276] on button "+ Add New Item" at bounding box center [82, 270] width 57 height 16
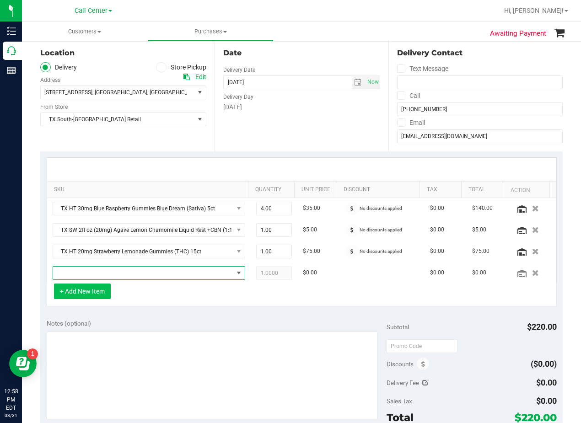
click at [104, 274] on span "NO DATA FOUND" at bounding box center [143, 273] width 180 height 13
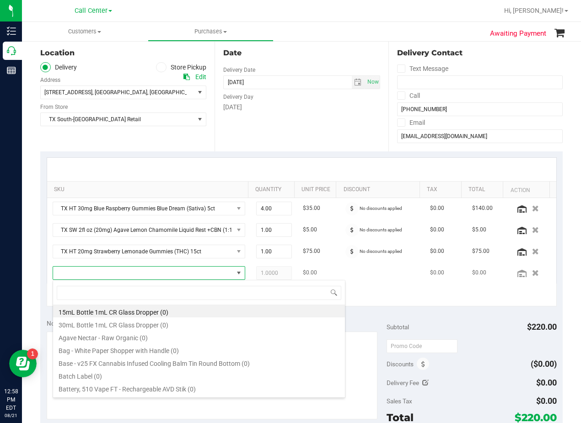
scroll to position [14, 180]
type input "[US_STATE] orange"
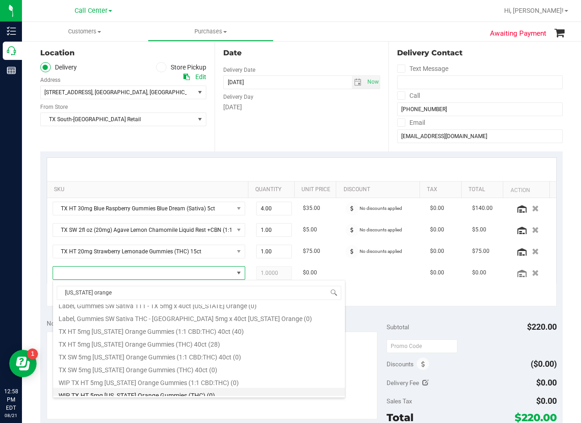
scroll to position [106, 0]
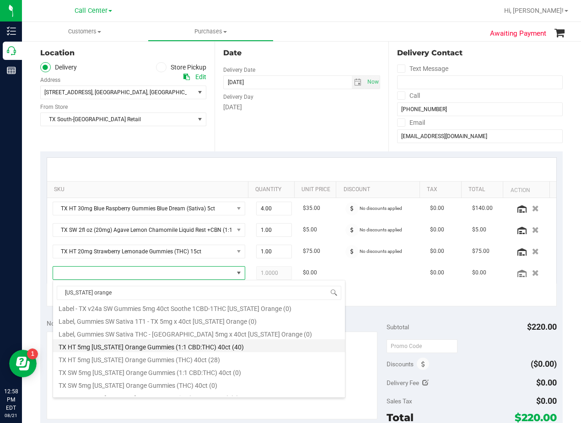
click at [188, 350] on li "TX HT 5mg [US_STATE] Orange Gummies (1:1 CBD:THC) 40ct (40)" at bounding box center [199, 345] width 292 height 13
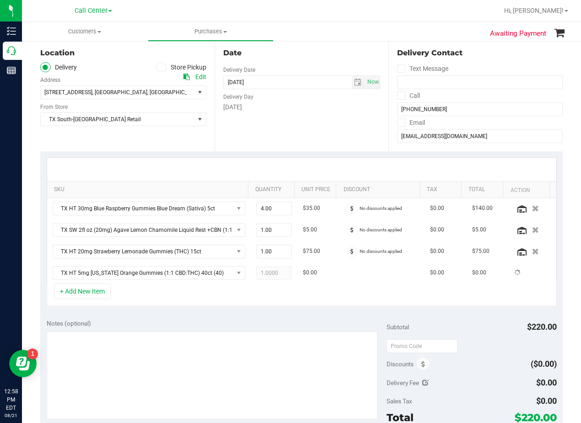
click at [189, 322] on div "Notes (optional)" at bounding box center [217, 323] width 340 height 9
click at [323, 169] on div at bounding box center [301, 169] width 509 height 23
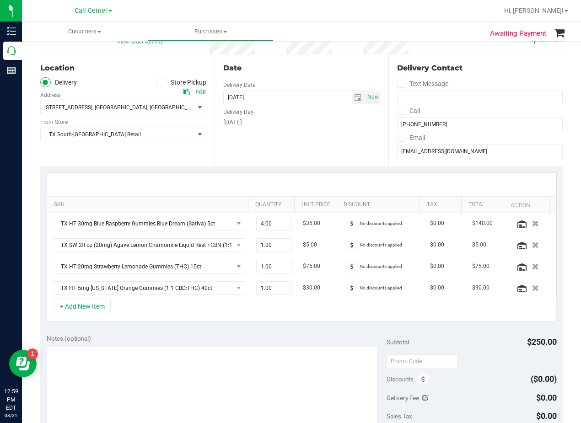
scroll to position [91, 0]
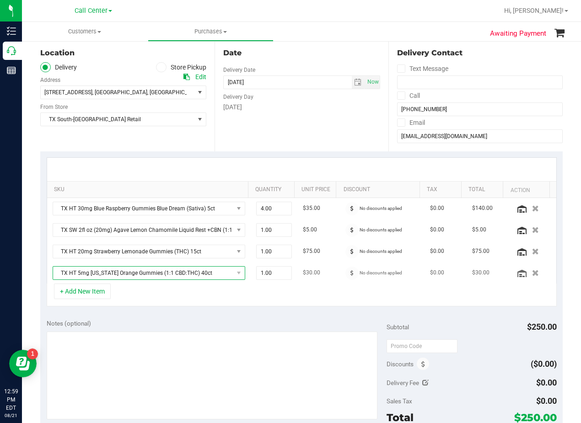
click at [183, 273] on span "TX HT 5mg [US_STATE] Orange Gummies (1:1 CBD:THC) 40ct" at bounding box center [143, 273] width 180 height 13
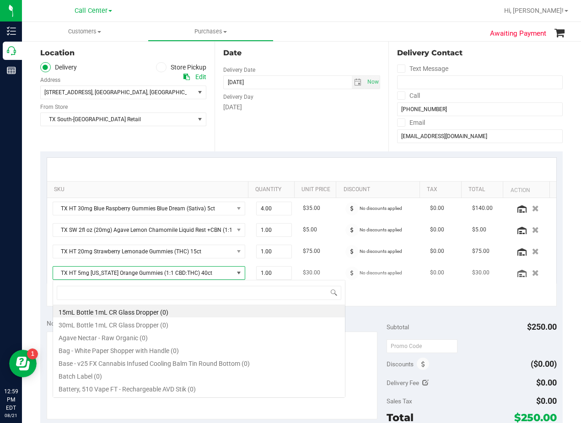
scroll to position [14, 180]
type input "[US_STATE] orange"
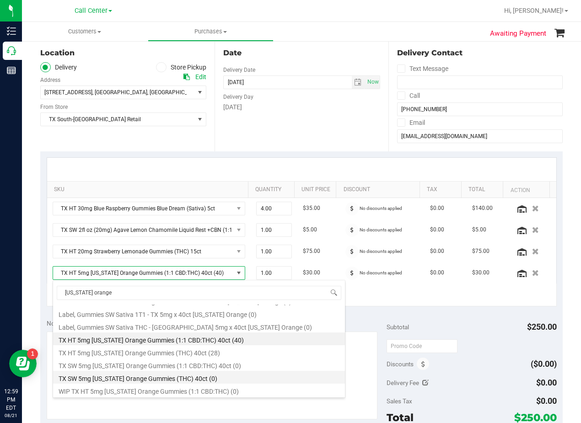
scroll to position [152, 0]
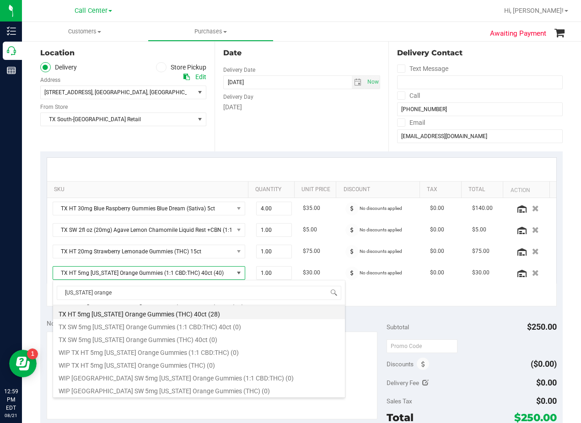
click at [188, 314] on li "TX HT 5mg [US_STATE] Orange Gummies (THC) 40ct (28)" at bounding box center [199, 312] width 292 height 13
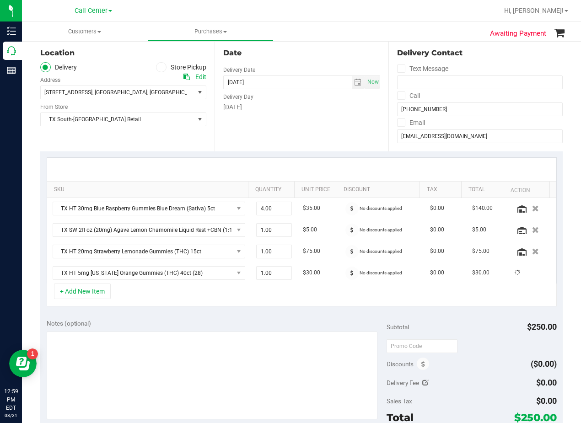
click at [195, 315] on div "Notes (optional) Subtotal $250.00 Discounts ($0.00) Delivery Fee $0.00 Sales Ta…" at bounding box center [301, 395] width 522 height 165
drag, startPoint x: 248, startPoint y: 116, endPoint x: 302, endPoint y: 119, distance: 53.6
click at [257, 116] on div "Date Delivery Date [DATE] Now [DATE] 08:00 AM Now Delivery Day [DATE]" at bounding box center [302, 95] width 174 height 112
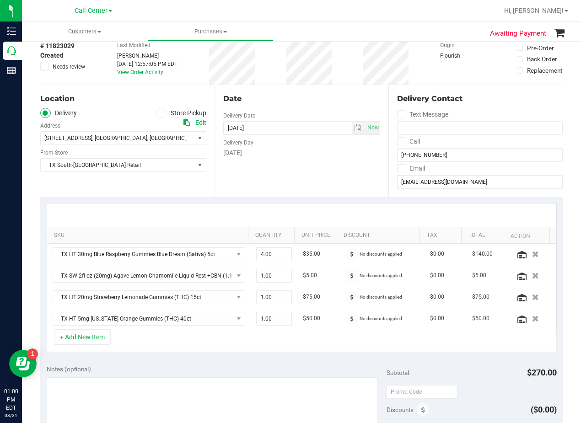
scroll to position [0, 0]
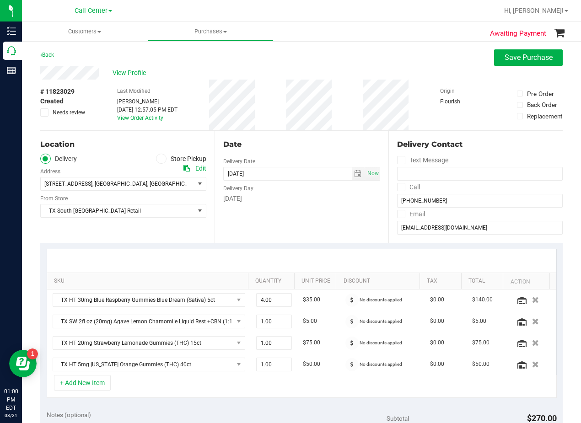
click at [308, 66] on div "View Profile" at bounding box center [301, 73] width 522 height 14
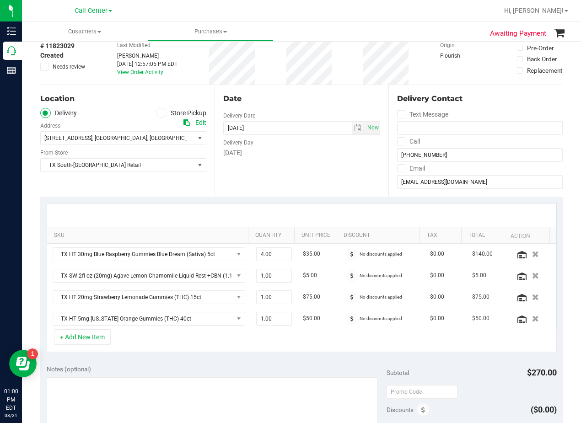
click at [325, 159] on div "Date Delivery Date [DATE] Now [DATE] 08:00 AM Now Delivery Day [DATE]" at bounding box center [302, 141] width 174 height 112
click at [307, 102] on div "Date" at bounding box center [301, 98] width 157 height 11
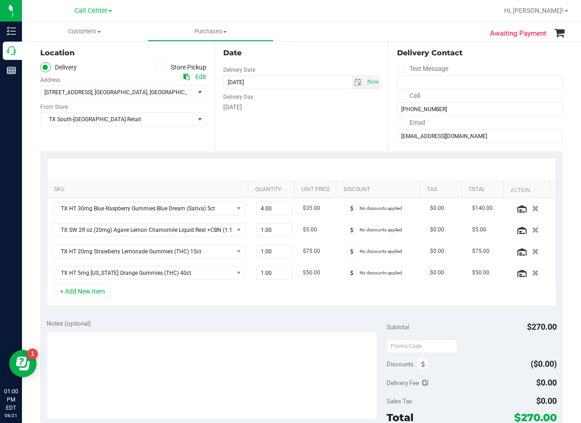
click at [305, 118] on div "Date Delivery Date [DATE] Now [DATE] 08:00 AM Now Delivery Day [DATE]" at bounding box center [302, 95] width 174 height 112
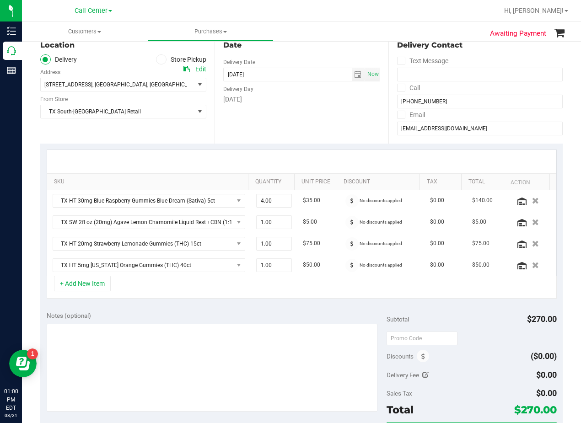
scroll to position [137, 0]
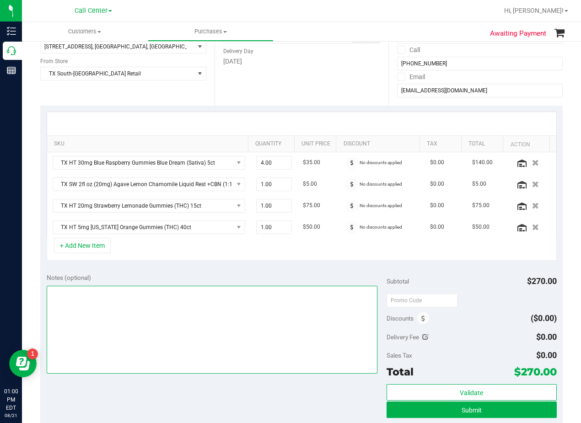
click at [301, 301] on textarea at bounding box center [212, 330] width 331 height 88
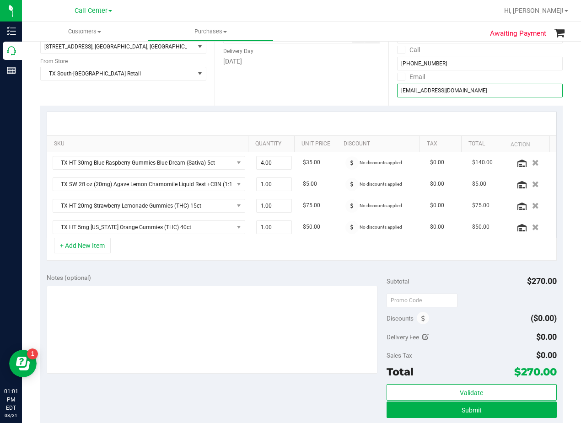
click at [432, 86] on input "[EMAIL_ADDRESS][DOMAIN_NAME]" at bounding box center [480, 91] width 166 height 14
click at [334, 94] on div "Date Delivery Date [DATE] Now [DATE] 08:00 AM Now Delivery Day [DATE]" at bounding box center [302, 50] width 174 height 112
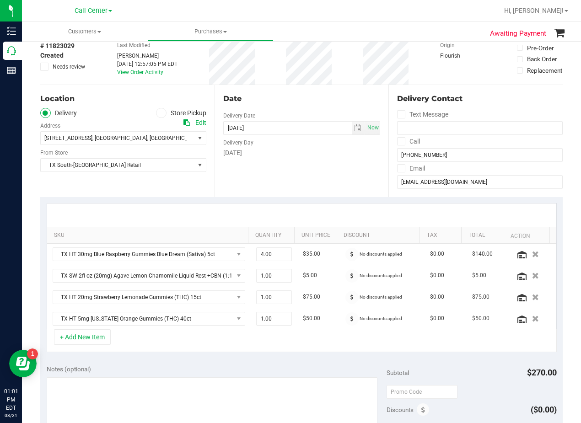
drag, startPoint x: 312, startPoint y: 97, endPoint x: 306, endPoint y: 95, distance: 6.7
click at [306, 95] on div "Date" at bounding box center [301, 98] width 157 height 11
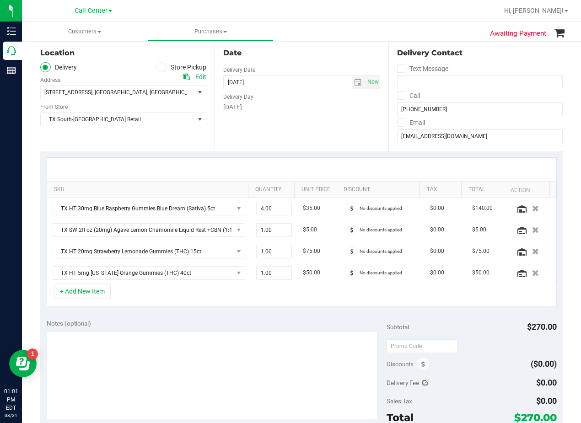
click at [305, 95] on div "Delivery Day" at bounding box center [301, 95] width 157 height 13
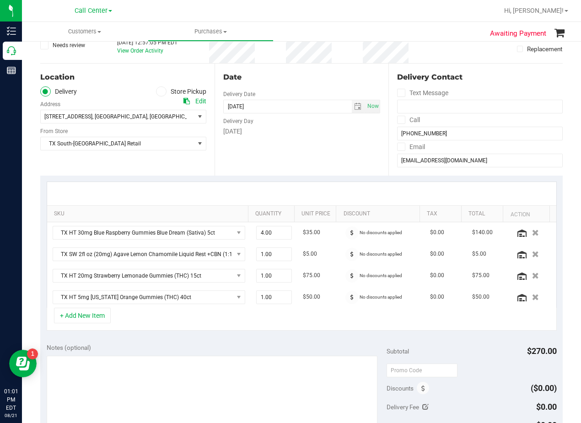
scroll to position [46, 0]
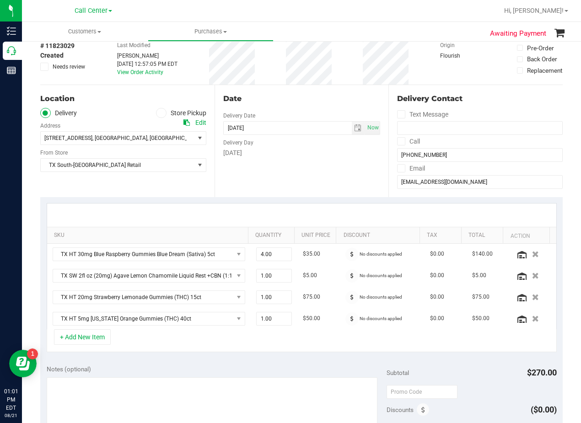
click at [304, 91] on div "Date Delivery Date [DATE] Now [DATE] 08:00 AM Now Delivery Day [DATE]" at bounding box center [302, 141] width 174 height 112
click at [302, 99] on div "Date" at bounding box center [301, 98] width 157 height 11
click at [297, 101] on div "Date" at bounding box center [301, 98] width 157 height 11
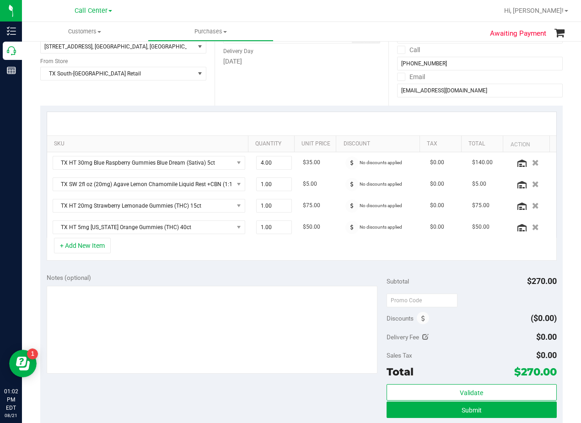
click at [339, 97] on div "Date Delivery Date [DATE] Now [DATE] 08:00 AM Now Delivery Day [DATE]" at bounding box center [302, 50] width 174 height 112
click at [319, 78] on div "Date Delivery Date [DATE] Now [DATE] 08:00 AM Now Delivery Day [DATE]" at bounding box center [302, 50] width 174 height 112
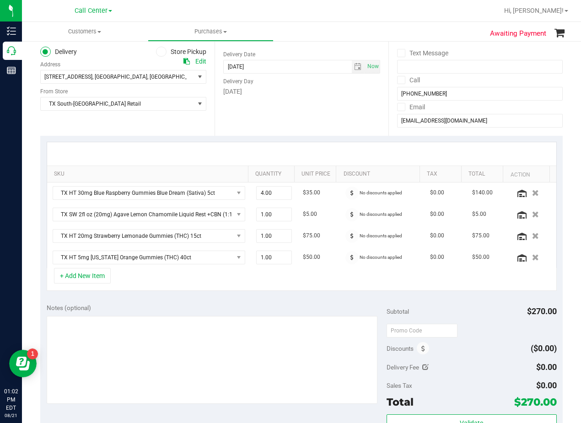
scroll to position [91, 0]
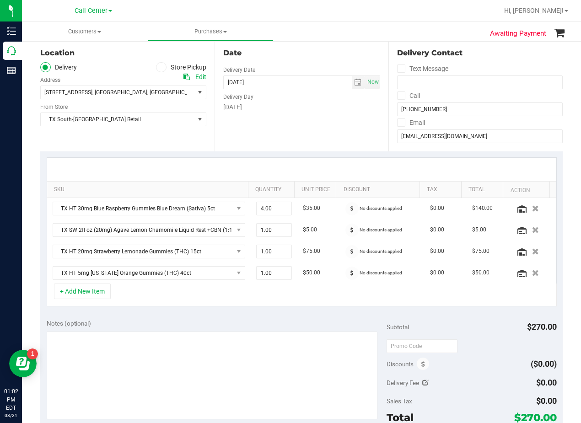
click at [296, 58] on div "Date" at bounding box center [301, 53] width 157 height 11
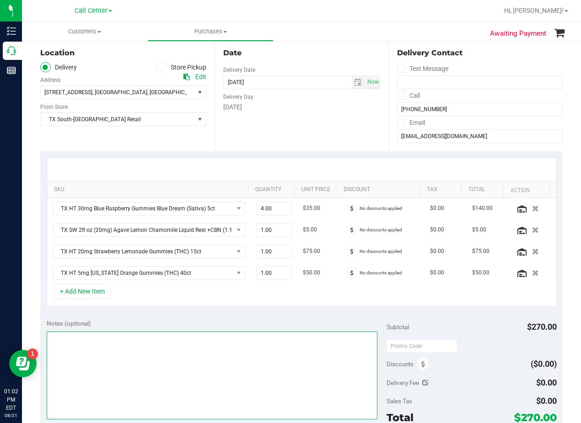
click at [285, 376] on textarea at bounding box center [212, 376] width 331 height 88
type textarea "p"
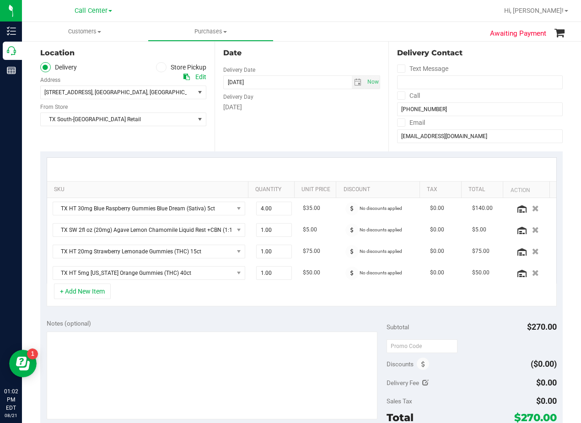
click at [161, 100] on div "[GEOGRAPHIC_DATA] [GEOGRAPHIC_DATA] Retail Select Store [PERSON_NAME][GEOGRAPHI…" at bounding box center [123, 112] width 166 height 27
click at [160, 95] on span "[STREET_ADDRESS] , [GEOGRAPHIC_DATA] , [GEOGRAPHIC_DATA] 78741" at bounding box center [114, 92] width 146 height 13
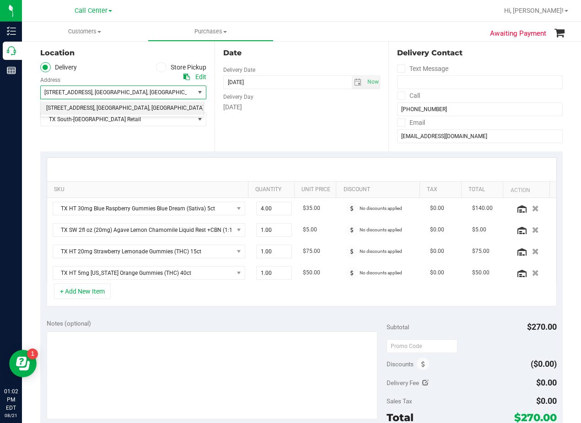
click at [258, 130] on div "Date Delivery Date [DATE] Now [DATE] 08:00 AM Now Delivery Day [DATE]" at bounding box center [302, 95] width 174 height 112
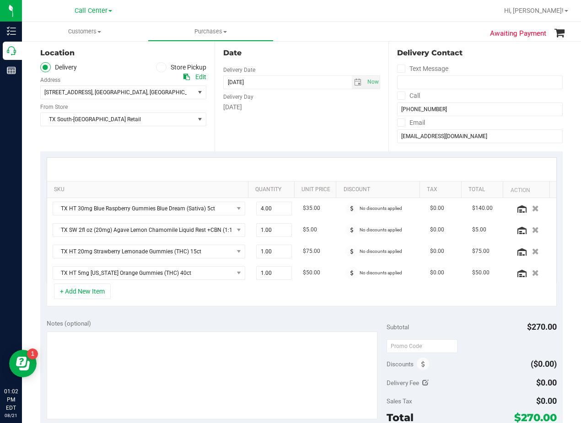
scroll to position [0, 0]
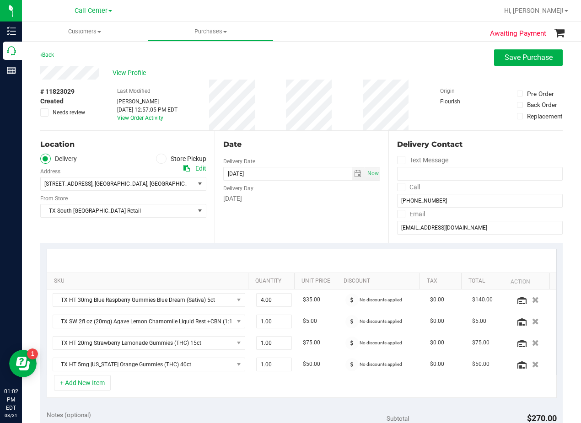
click at [289, 147] on div "Date" at bounding box center [301, 144] width 157 height 11
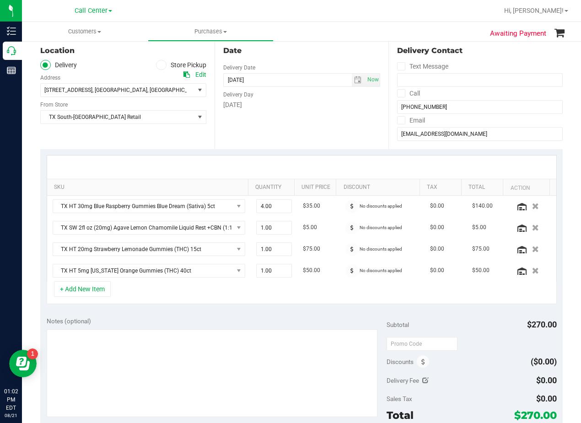
scroll to position [46, 0]
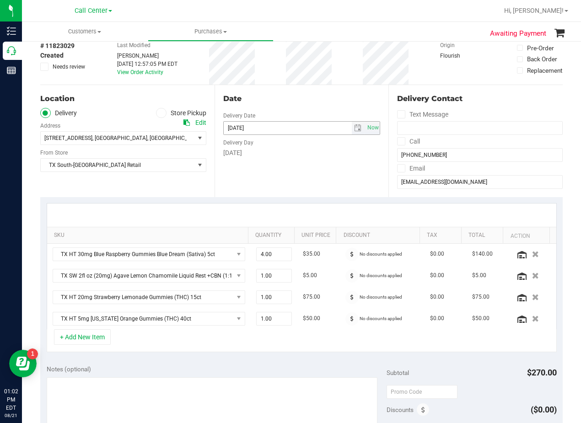
click at [356, 132] on span "select" at bounding box center [358, 128] width 13 height 13
click at [337, 102] on div "Date" at bounding box center [301, 98] width 157 height 11
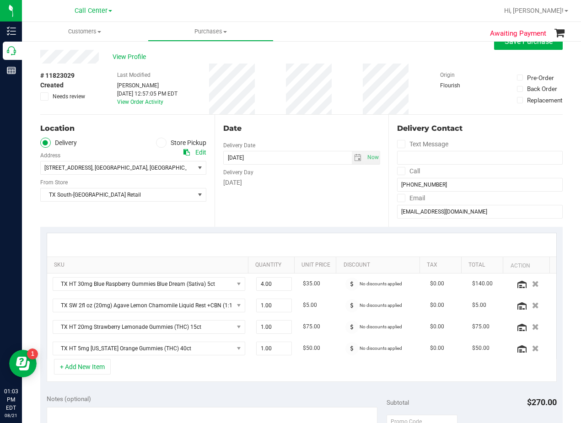
scroll to position [0, 0]
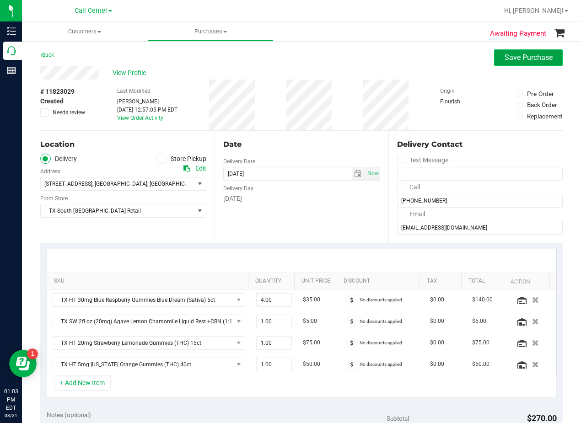
click at [554, 56] on button "Save Purchase" at bounding box center [528, 57] width 69 height 16
click at [315, 76] on div "View Profile" at bounding box center [301, 73] width 522 height 14
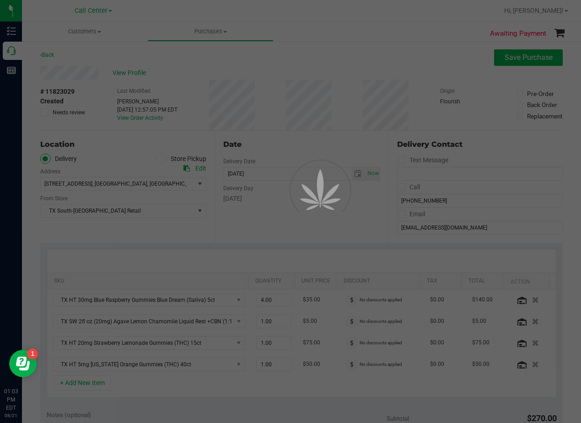
click at [328, 69] on div at bounding box center [290, 211] width 581 height 423
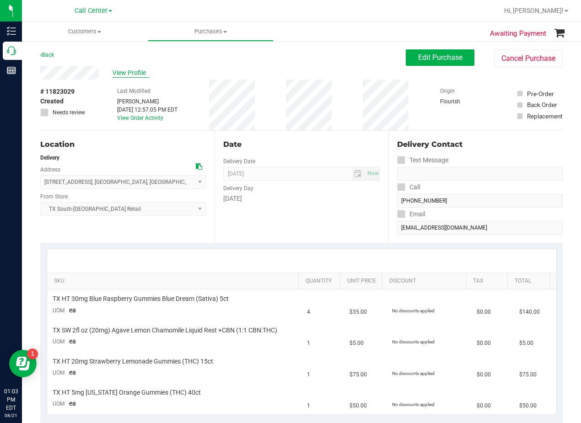
click at [132, 73] on span "View Profile" at bounding box center [131, 73] width 37 height 10
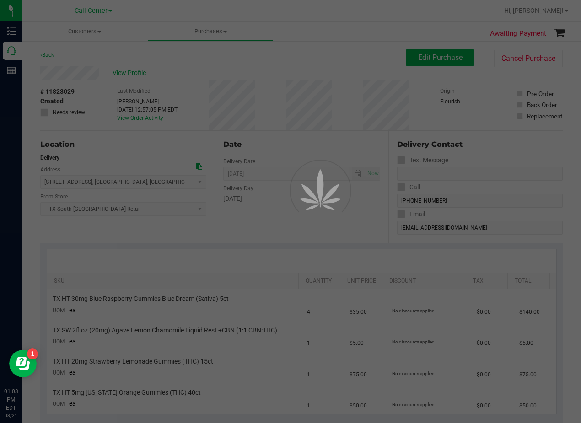
click at [279, 118] on div at bounding box center [290, 211] width 581 height 423
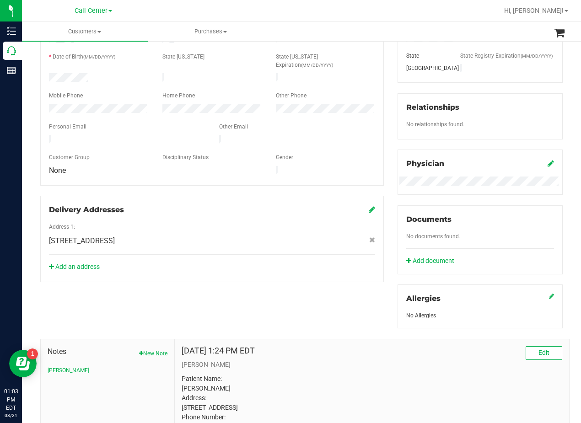
scroll to position [171, 0]
click at [89, 263] on link "Add an address" at bounding box center [74, 266] width 51 height 7
click at [327, 204] on div "Delivery Addresses" at bounding box center [212, 209] width 326 height 11
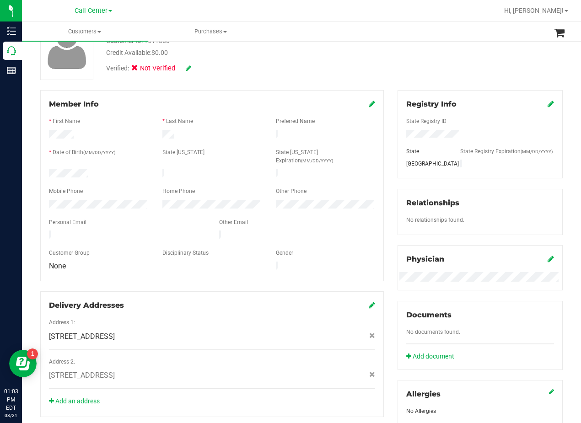
scroll to position [0, 0]
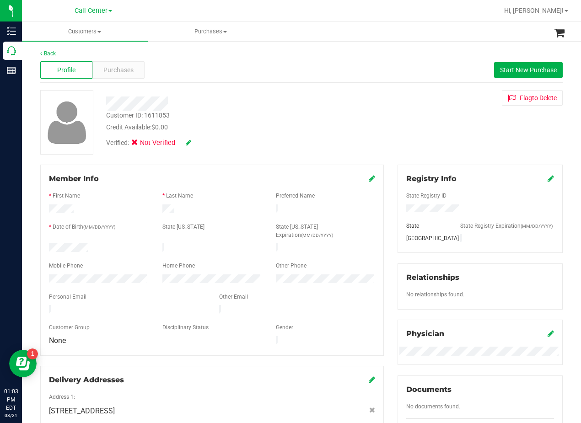
click at [349, 133] on div "Verified: Not Verified" at bounding box center [233, 142] width 268 height 20
click at [127, 74] on span "Purchases" at bounding box center [118, 70] width 30 height 10
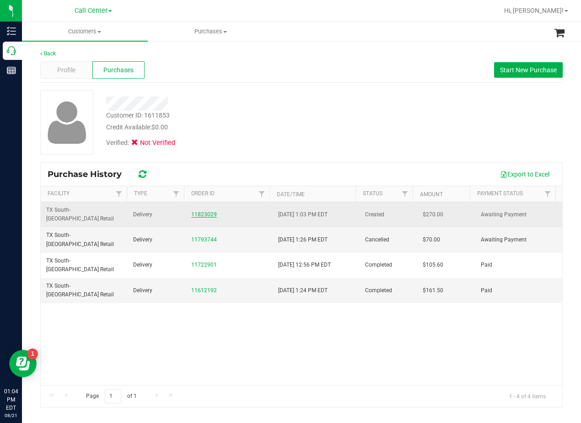
click at [209, 211] on link "11823029" at bounding box center [204, 214] width 26 height 6
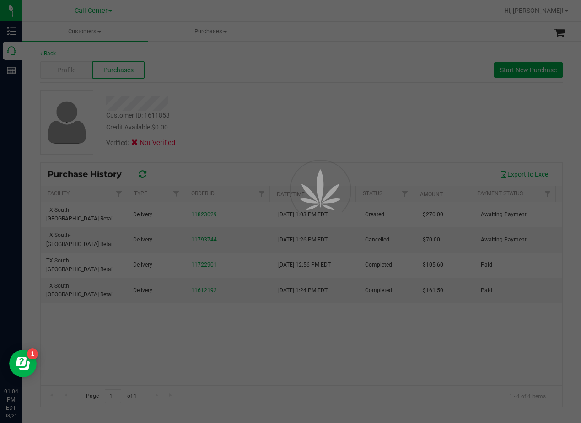
click at [289, 105] on div at bounding box center [290, 211] width 581 height 423
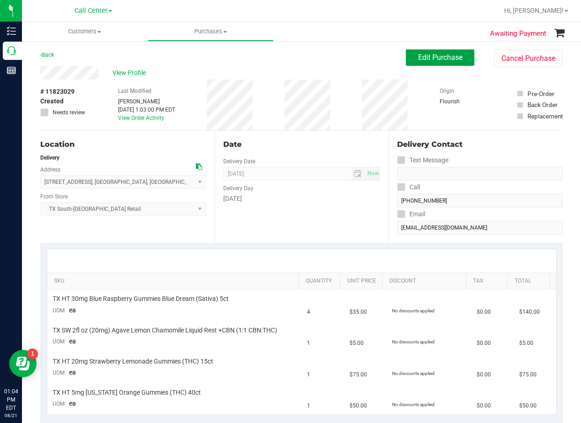
click at [418, 60] on span "Edit Purchase" at bounding box center [440, 57] width 44 height 9
click at [345, 69] on div "View Profile" at bounding box center [222, 73] width 365 height 14
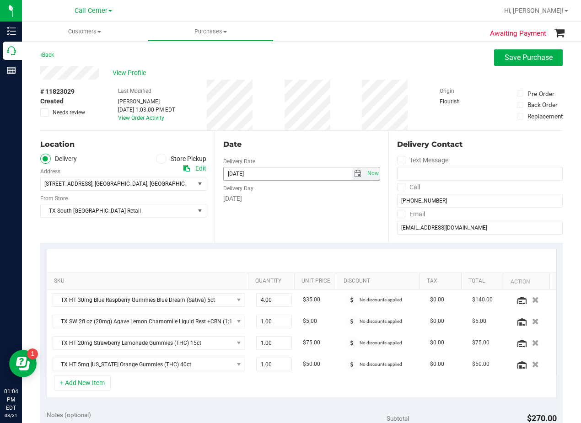
click at [352, 177] on span "select" at bounding box center [358, 173] width 13 height 13
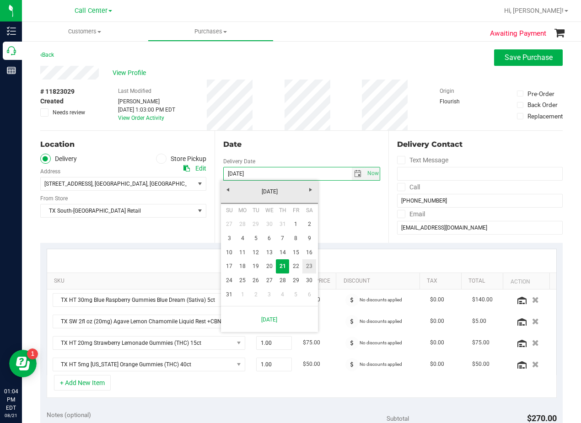
click at [313, 268] on link "23" at bounding box center [308, 266] width 13 height 14
type input "[DATE]"
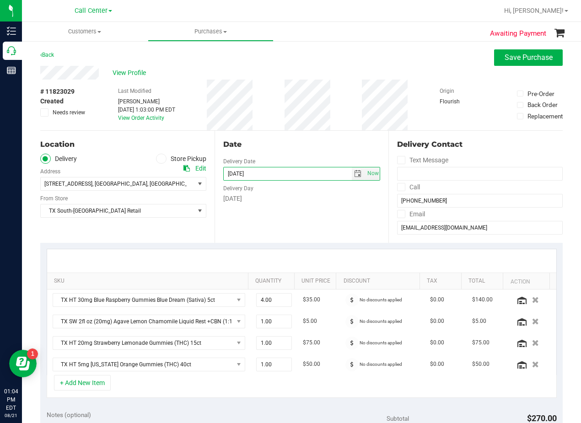
click at [314, 209] on div "Date Delivery Date [DATE] Now [DATE] 08:00 AM Now Delivery Day [DATE]" at bounding box center [302, 187] width 174 height 112
click at [301, 131] on div "Date Delivery Date [DATE] Now [DATE] 08:00 AM Now Delivery Day [DATE]" at bounding box center [302, 187] width 174 height 112
click at [301, 149] on div "Date" at bounding box center [301, 144] width 157 height 11
click at [301, 145] on div "Date" at bounding box center [301, 144] width 157 height 11
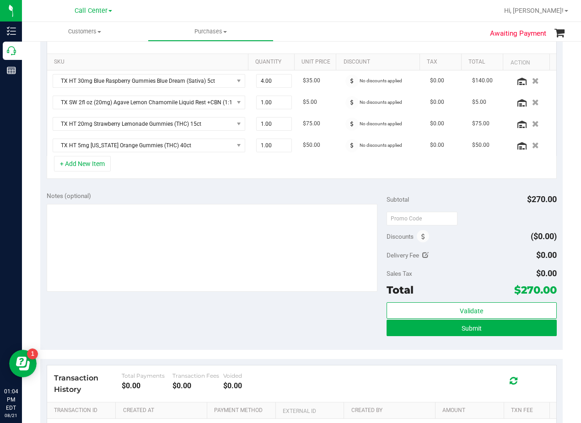
scroll to position [229, 0]
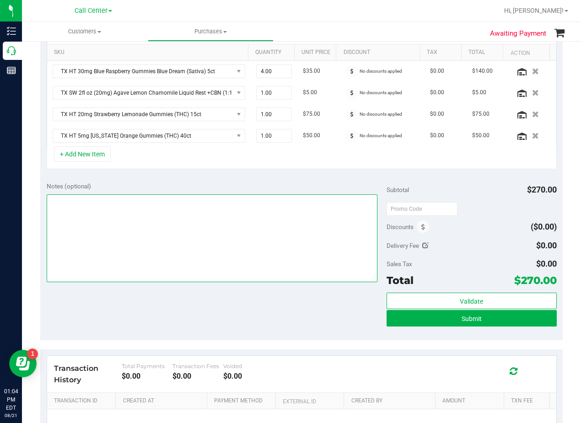
click at [263, 243] on textarea at bounding box center [212, 238] width 331 height 88
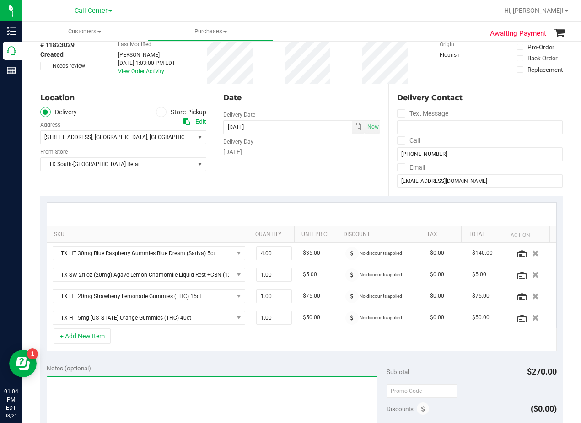
scroll to position [46, 0]
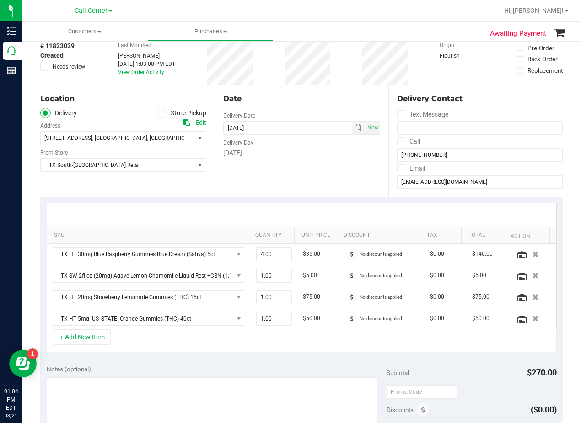
click at [308, 100] on div "Date" at bounding box center [301, 98] width 157 height 11
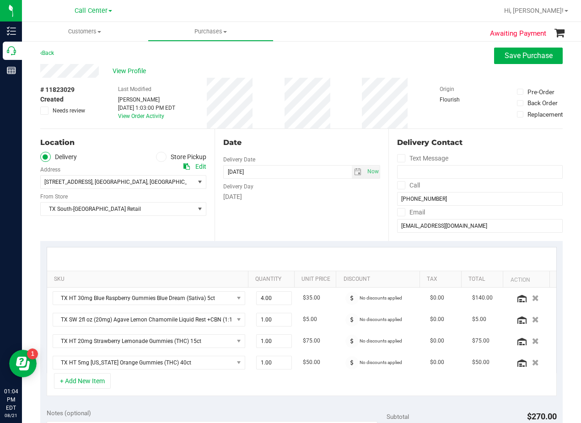
scroll to position [0, 0]
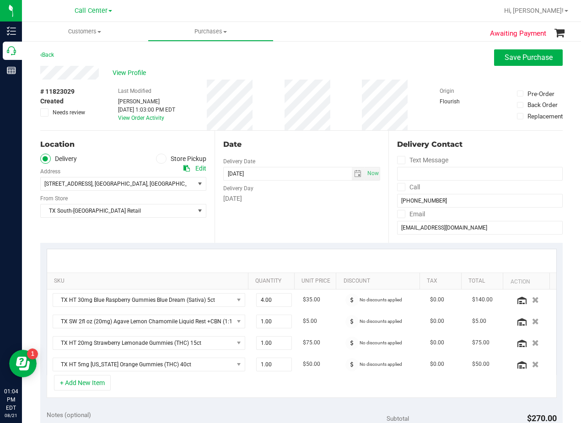
click at [302, 70] on div "View Profile" at bounding box center [301, 73] width 522 height 14
click at [173, 180] on span "[STREET_ADDRESS] , [GEOGRAPHIC_DATA] , [GEOGRAPHIC_DATA] 78741" at bounding box center [114, 183] width 146 height 13
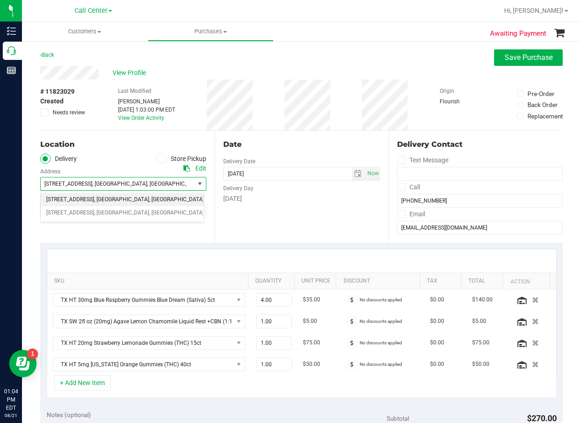
drag, startPoint x: 175, startPoint y: 184, endPoint x: 183, endPoint y: 183, distance: 8.3
click at [175, 184] on span "[STREET_ADDRESS] , [GEOGRAPHIC_DATA] , [GEOGRAPHIC_DATA] 78741" at bounding box center [114, 183] width 146 height 13
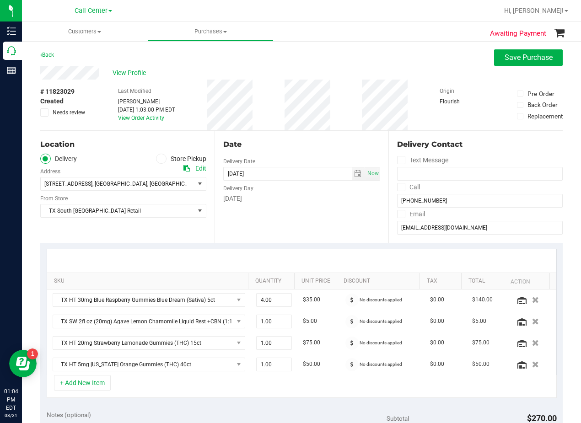
drag, startPoint x: 273, startPoint y: 142, endPoint x: 292, endPoint y: 133, distance: 21.1
click at [274, 142] on div "Date" at bounding box center [301, 144] width 157 height 11
click at [114, 183] on span ", [GEOGRAPHIC_DATA]" at bounding box center [119, 184] width 55 height 6
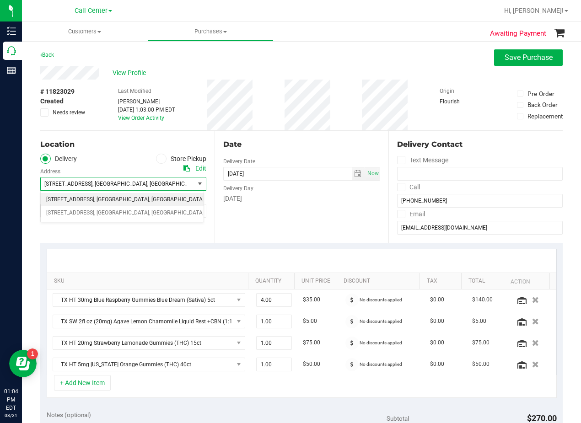
click at [114, 183] on span ", [GEOGRAPHIC_DATA]" at bounding box center [119, 184] width 55 height 6
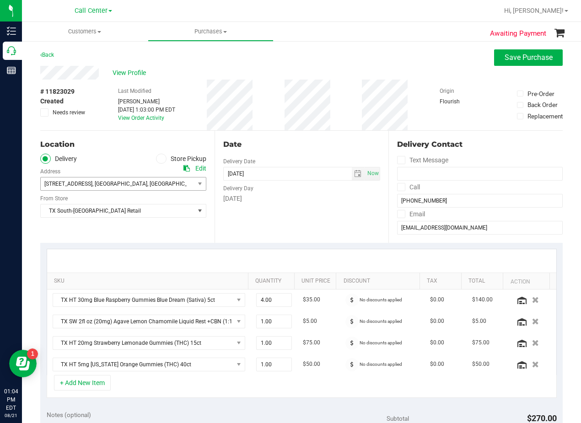
click at [324, 61] on div "Back Save Purchase" at bounding box center [301, 57] width 522 height 16
click at [336, 112] on div "# 11823029 Created Needs review Last Modified [PERSON_NAME] [DATE] 1:03:00 PM E…" at bounding box center [301, 105] width 522 height 51
click at [324, 64] on div "Back Save Purchase" at bounding box center [301, 57] width 522 height 16
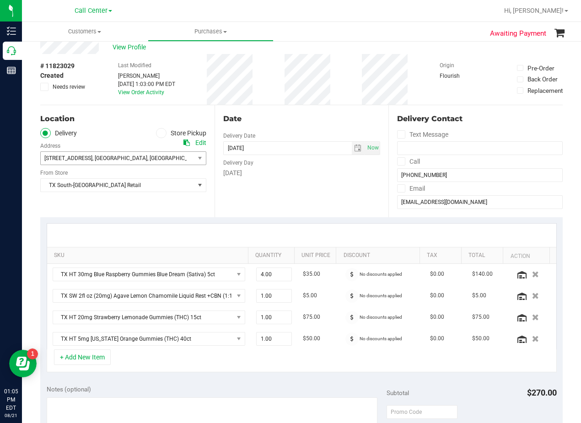
scroll to position [46, 0]
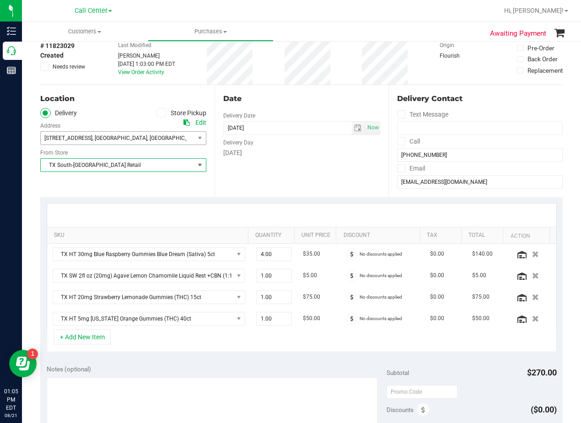
click at [175, 163] on span "TX South-[GEOGRAPHIC_DATA] Retail" at bounding box center [118, 165] width 154 height 13
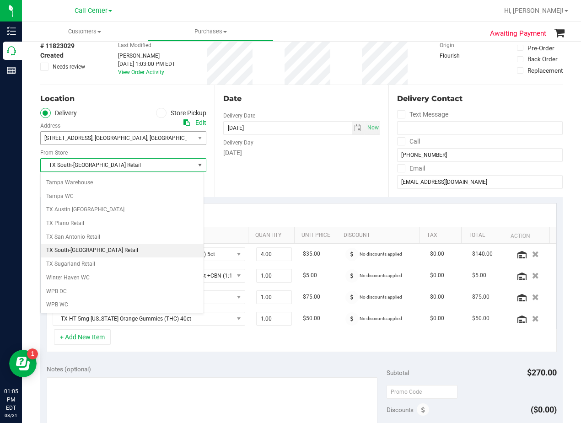
scroll to position [665, 0]
click at [122, 209] on li "TX Austin [GEOGRAPHIC_DATA]" at bounding box center [122, 210] width 163 height 14
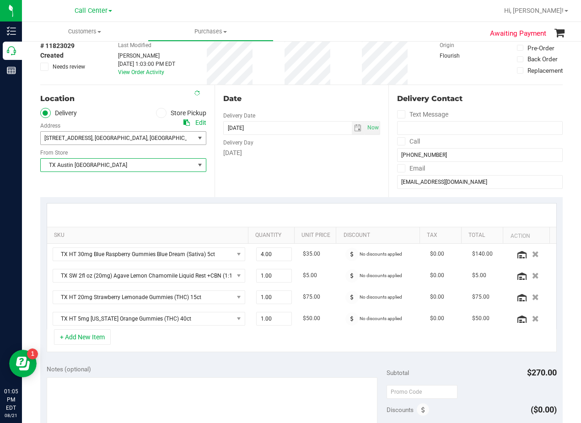
drag, startPoint x: 170, startPoint y: 134, endPoint x: 169, endPoint y: 141, distance: 6.9
click at [169, 134] on span "[STREET_ADDRESS] , [GEOGRAPHIC_DATA] , [GEOGRAPHIC_DATA] 78741" at bounding box center [114, 138] width 146 height 13
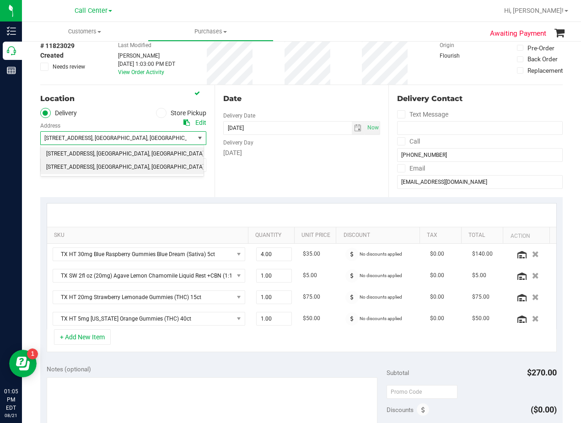
click at [136, 168] on li "[STREET_ADDRESS] , [GEOGRAPHIC_DATA] , [GEOGRAPHIC_DATA] 78660" at bounding box center [122, 168] width 163 height 14
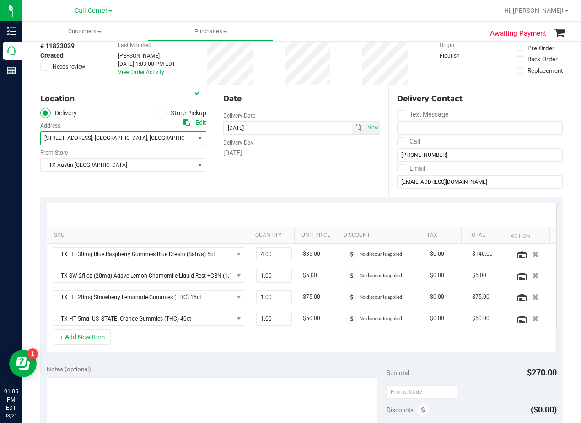
click at [311, 185] on div "Date Delivery Date [DATE] Now [DATE] 08:00 AM Now Delivery Day [DATE]" at bounding box center [302, 141] width 174 height 112
click at [187, 123] on icon at bounding box center [186, 122] width 6 height 6
click at [304, 161] on div "Date Delivery Date [DATE] Now [DATE] 08:00 AM Now Delivery Day [DATE]" at bounding box center [302, 141] width 174 height 112
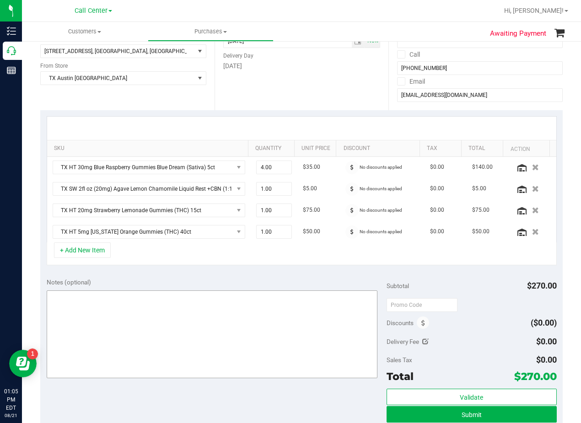
scroll to position [183, 0]
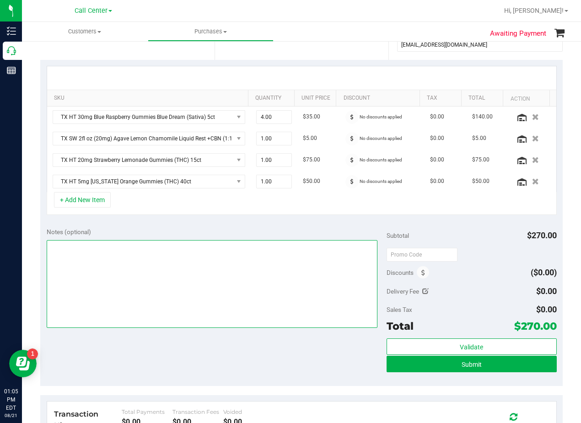
click at [215, 260] on textarea at bounding box center [212, 284] width 331 height 88
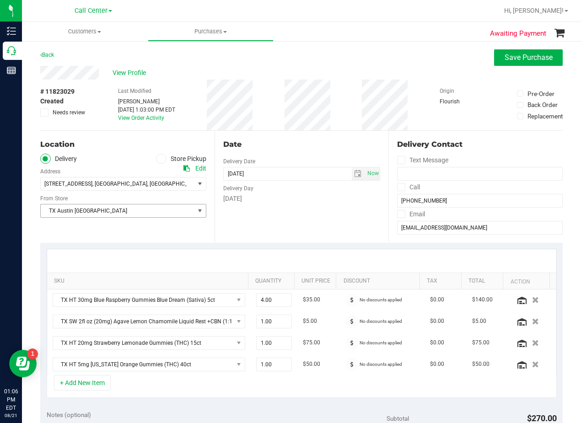
type textarea "del 8/23 Austin #4. AL 8/21"
click at [168, 205] on span "TX Austin [GEOGRAPHIC_DATA]" at bounding box center [118, 210] width 154 height 13
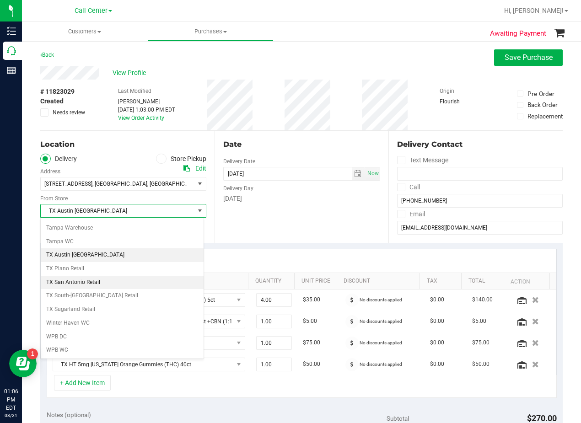
click at [120, 282] on li "TX San Antonio Retail" at bounding box center [122, 283] width 163 height 14
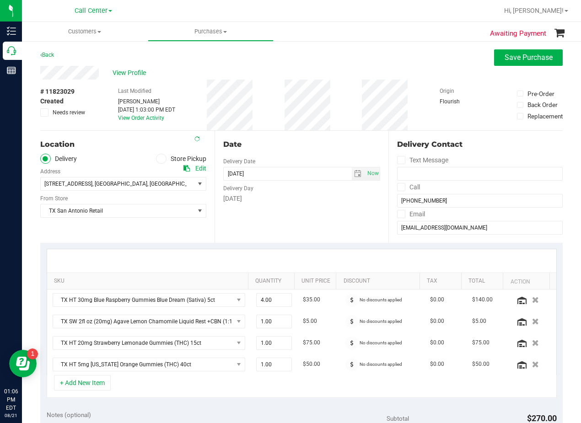
click at [296, 184] on div "Delivery Day" at bounding box center [301, 187] width 157 height 13
click at [314, 140] on div "Date" at bounding box center [301, 144] width 157 height 11
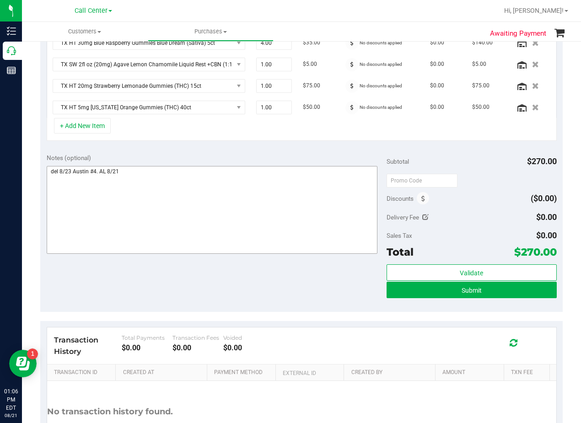
scroll to position [274, 0]
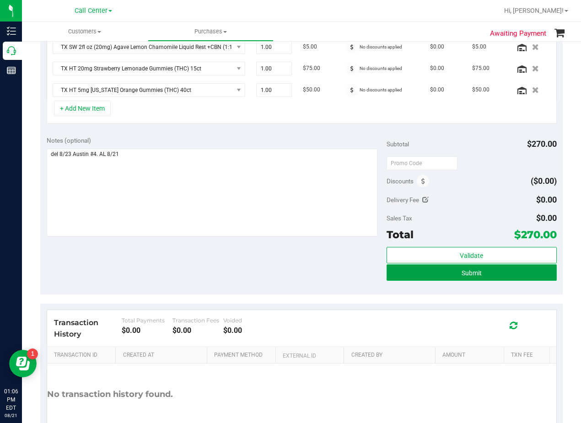
click at [394, 277] on button "Submit" at bounding box center [472, 272] width 170 height 16
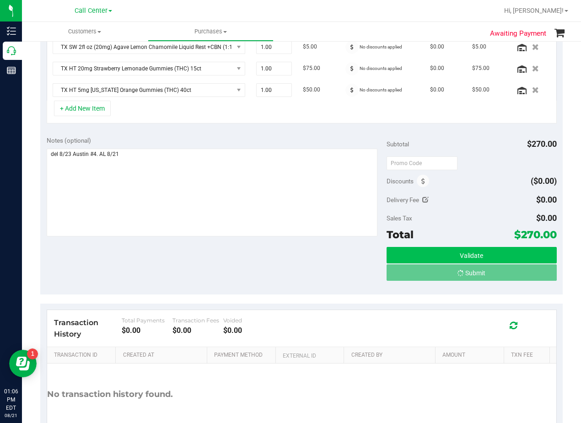
scroll to position [260, 0]
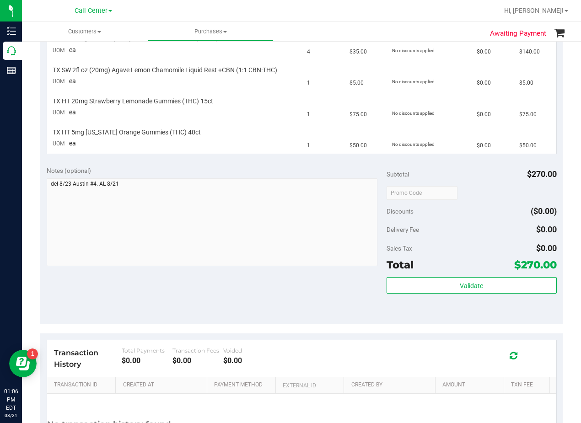
click at [236, 157] on div "SKU Quantity Unit Price Discount Tax Total TX HT 30mg Blue Raspberry Gummies Bl…" at bounding box center [301, 71] width 522 height 177
drag, startPoint x: 317, startPoint y: 164, endPoint x: 317, endPoint y: 159, distance: 5.1
click at [317, 164] on div "Notes (optional) Subtotal $270.00 Discounts ($0.00) Delivery Fee $0.00 Sales Ta…" at bounding box center [301, 242] width 522 height 165
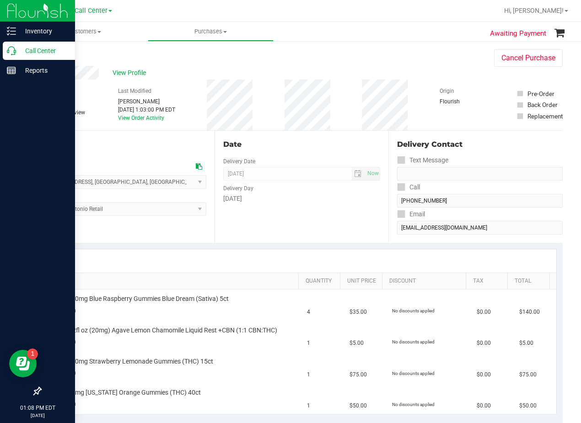
click at [13, 47] on icon at bounding box center [11, 50] width 9 height 9
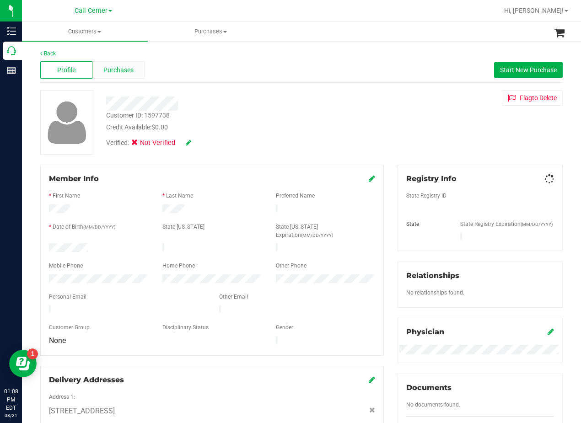
click at [124, 69] on span "Purchases" at bounding box center [118, 70] width 30 height 10
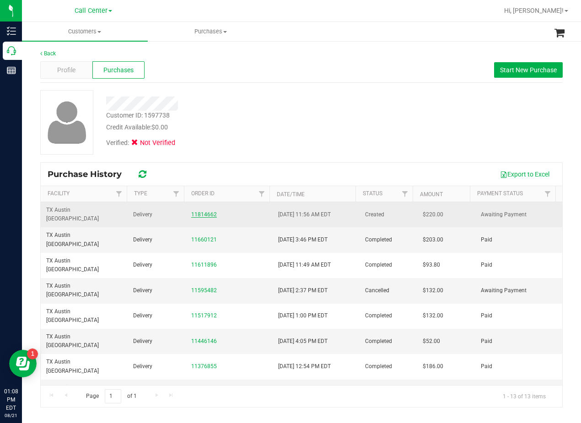
click at [202, 211] on link "11814662" at bounding box center [204, 214] width 26 height 6
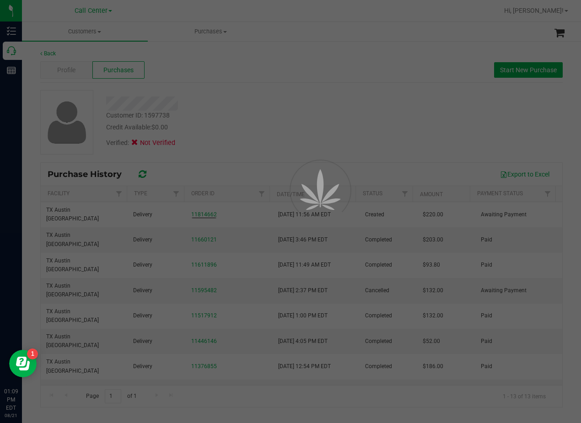
click at [236, 91] on div at bounding box center [290, 211] width 581 height 423
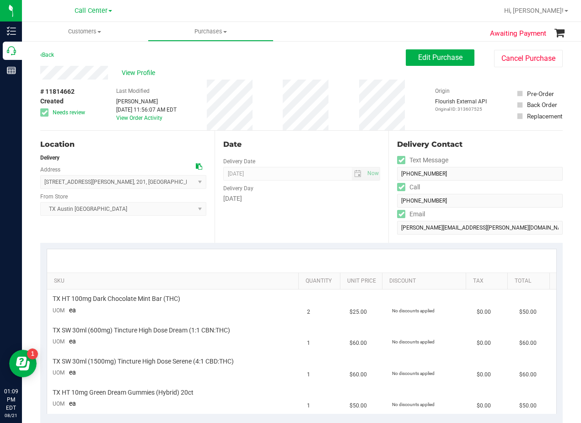
click at [197, 168] on icon at bounding box center [199, 166] width 6 height 6
click at [134, 74] on span "View Profile" at bounding box center [140, 73] width 37 height 10
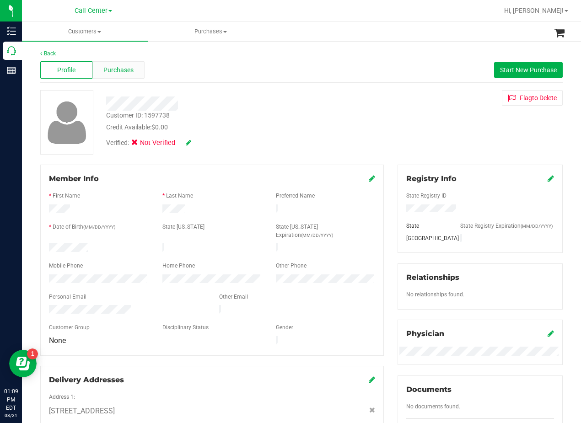
click at [133, 71] on div "Purchases" at bounding box center [118, 69] width 52 height 17
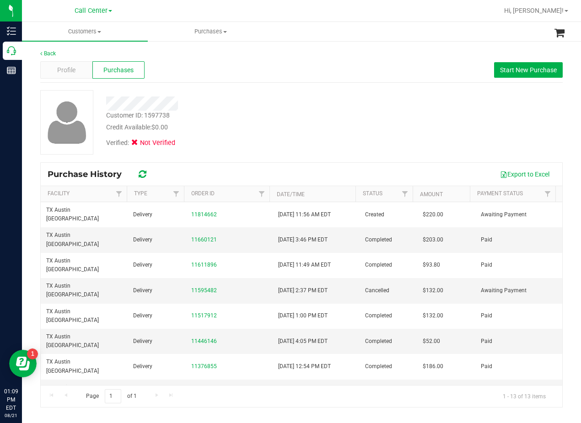
click at [374, 138] on div "Customer ID: 1597738 Credit Available: $0.00 Verified: Not Verified" at bounding box center [301, 122] width 536 height 64
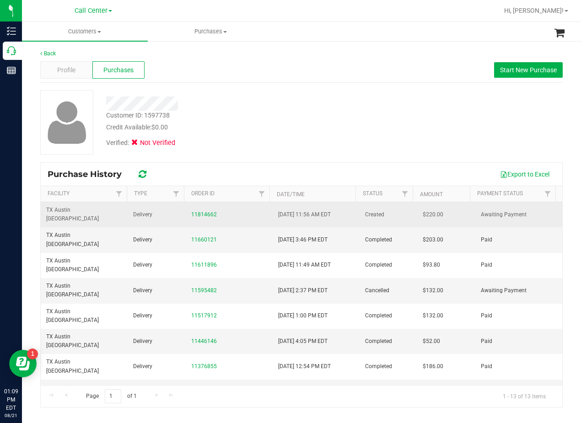
click at [196, 214] on div "11814662" at bounding box center [229, 214] width 76 height 9
click at [196, 211] on link "11814662" at bounding box center [204, 214] width 26 height 6
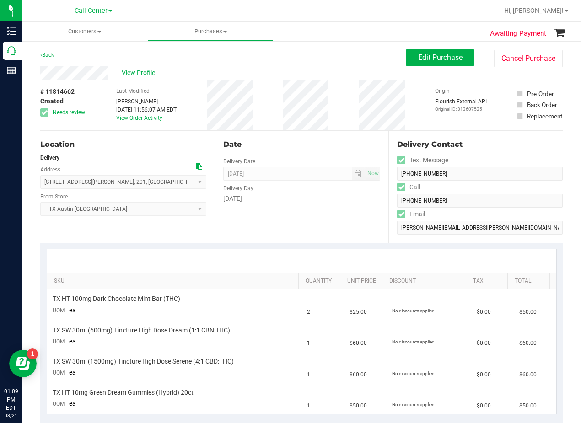
click at [294, 142] on div "Date" at bounding box center [301, 144] width 157 height 11
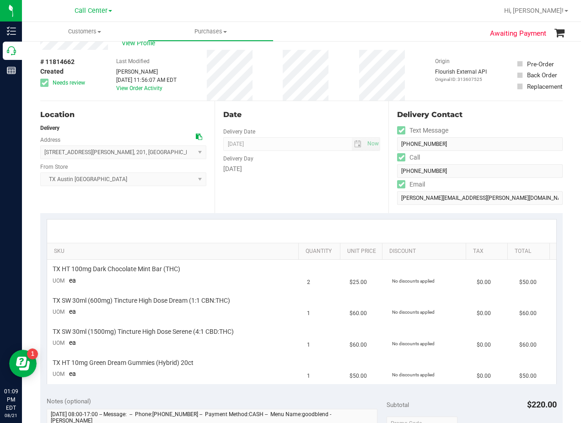
scroll to position [46, 0]
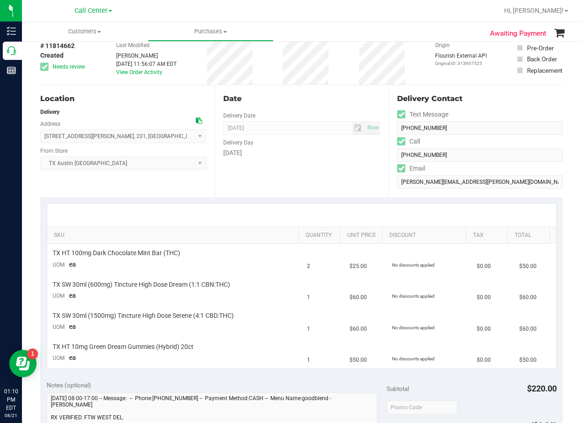
click at [365, 157] on div "[DATE]" at bounding box center [301, 153] width 157 height 10
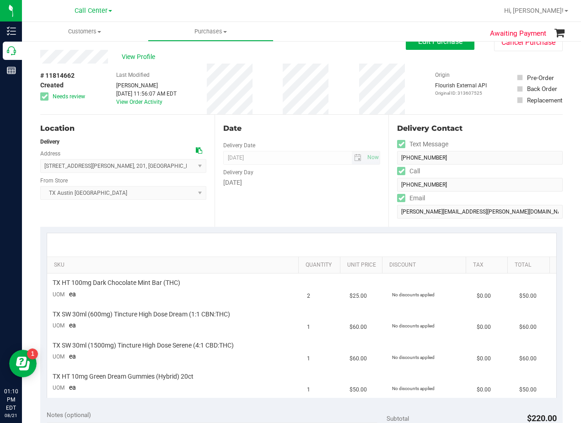
scroll to position [0, 0]
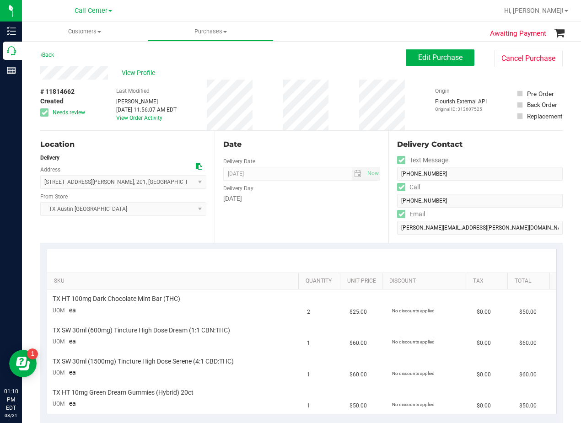
click at [303, 150] on div "Date Delivery Date [DATE] Now [DATE] 08:00 AM Now Delivery Day [DATE]" at bounding box center [302, 187] width 174 height 112
click at [325, 134] on div "Date Delivery Date [DATE] Now [DATE] 08:00 AM Now Delivery Day [DATE]" at bounding box center [302, 187] width 174 height 112
click at [152, 77] on span "View Profile" at bounding box center [140, 73] width 37 height 10
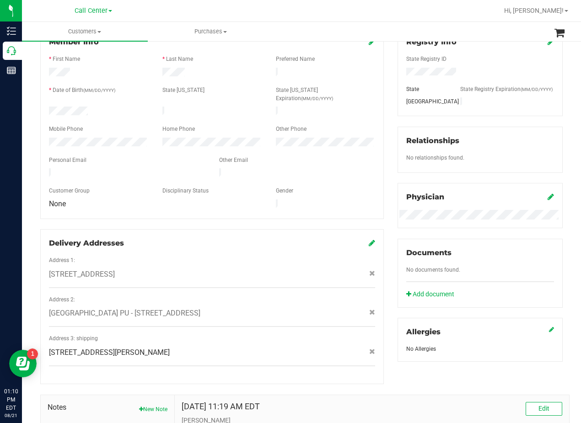
scroll to position [137, 0]
click at [384, 154] on div "Member Info * First Name * Last Name Preferred Name * Date of Birth (MM/DD/YYYY…" at bounding box center [211, 205] width 357 height 356
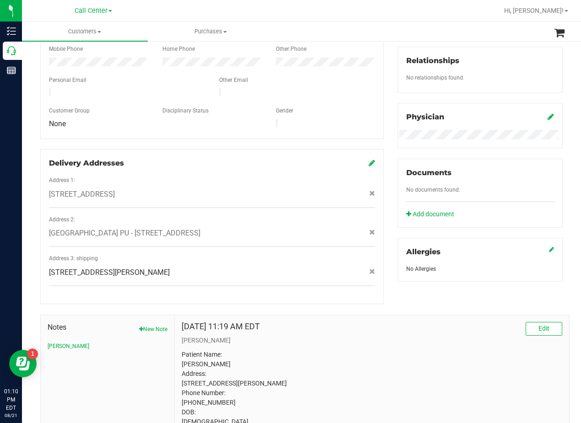
scroll to position [134, 0]
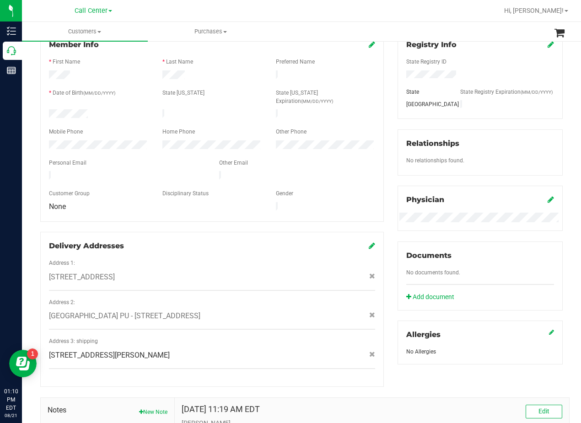
click at [369, 242] on icon at bounding box center [372, 245] width 6 height 7
click at [324, 337] on div "Address 3: shipping" at bounding box center [212, 342] width 340 height 11
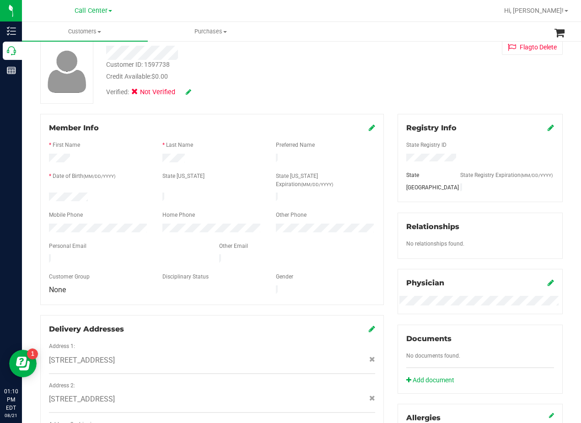
scroll to position [0, 0]
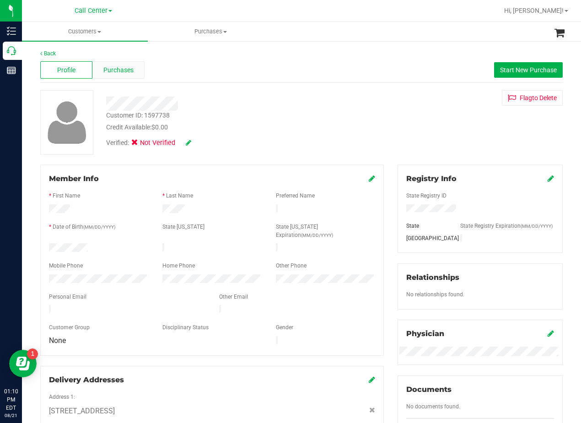
click at [127, 69] on span "Purchases" at bounding box center [118, 70] width 30 height 10
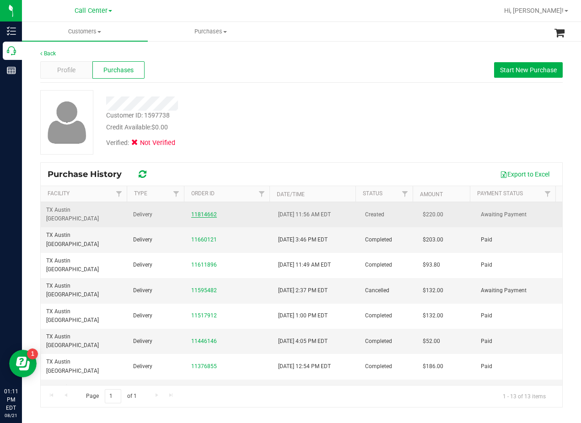
click at [211, 211] on link "11814662" at bounding box center [204, 214] width 26 height 6
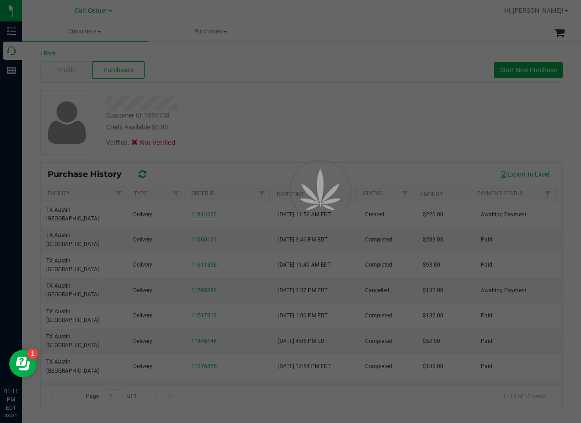
click at [261, 121] on div at bounding box center [290, 211] width 581 height 423
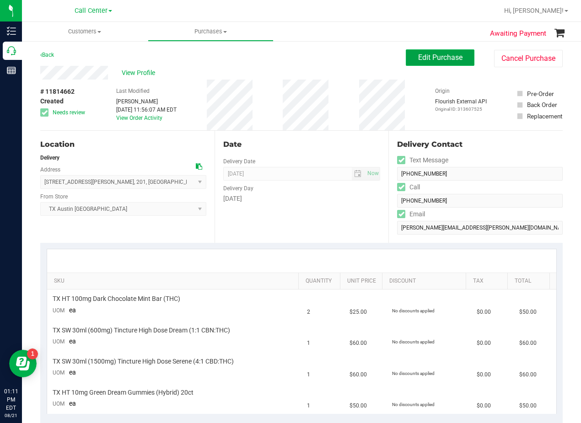
click at [406, 57] on button "Edit Purchase" at bounding box center [440, 57] width 69 height 16
drag, startPoint x: 331, startPoint y: 65, endPoint x: 319, endPoint y: 68, distance: 12.2
click at [321, 66] on purchase-details "Back Edit Purchase Cancel Purchase View Profile # 11814662 Created Needs review…" at bounding box center [301, 400] width 522 height 703
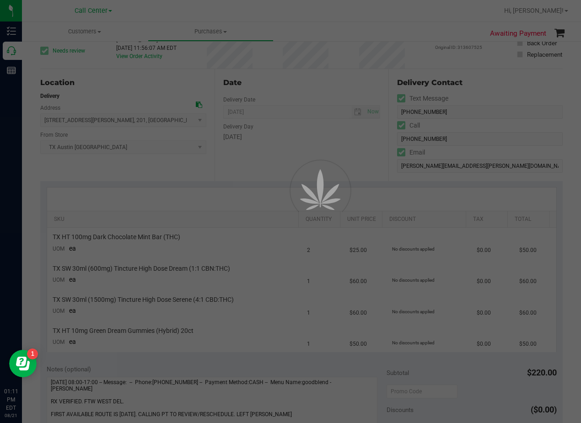
scroll to position [46, 0]
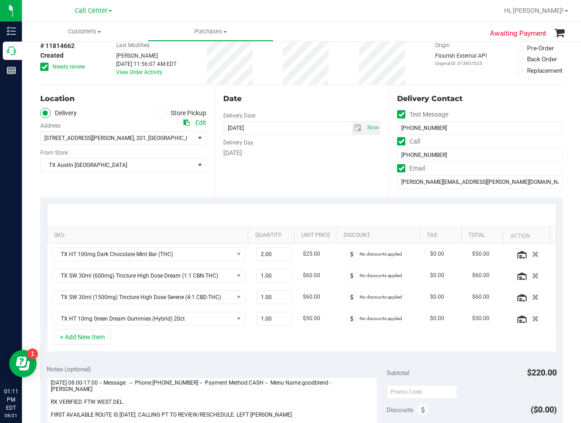
click at [43, 67] on icon at bounding box center [45, 67] width 6 height 0
click at [0, 0] on input "Needs review" at bounding box center [0, 0] width 0 height 0
click at [256, 137] on span "76426" at bounding box center [264, 138] width 16 height 6
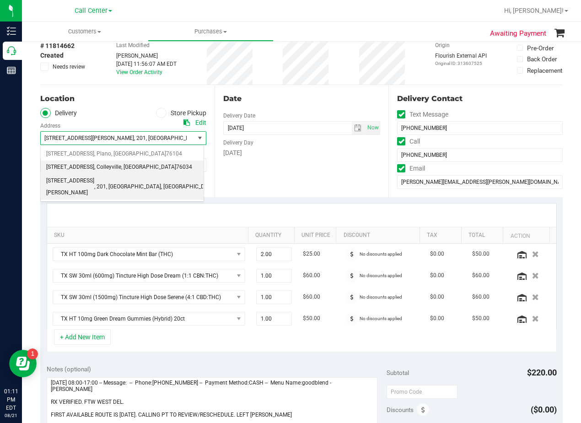
click at [176, 170] on span "76034" at bounding box center [184, 167] width 16 height 12
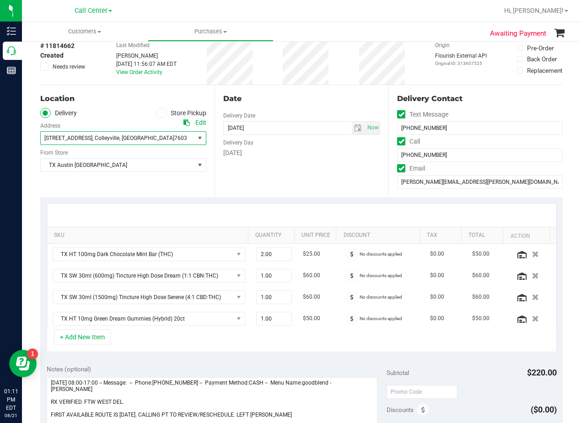
click at [273, 170] on div "Date Delivery Date [DATE] Now [DATE] 08:00 AM Now Delivery Day [DATE]" at bounding box center [302, 141] width 174 height 112
click at [283, 105] on div "Date Delivery Date [DATE] Now [DATE] 08:00 AM Now Delivery Day [DATE]" at bounding box center [302, 141] width 174 height 112
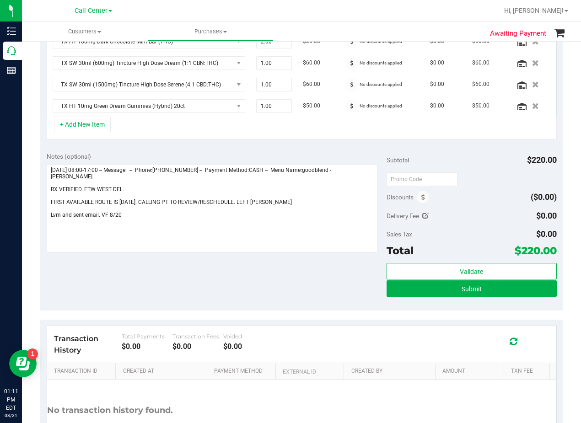
scroll to position [274, 0]
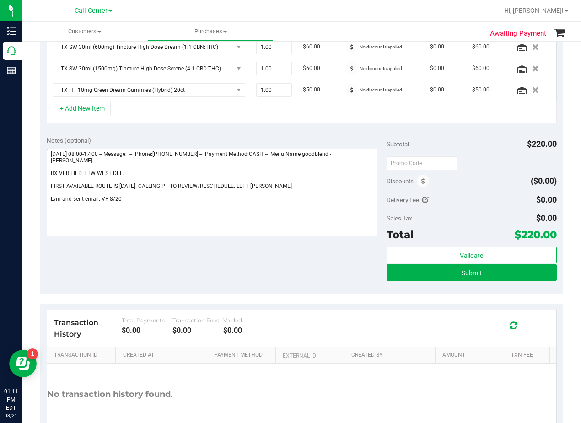
click at [158, 202] on textarea at bounding box center [212, 193] width 331 height 88
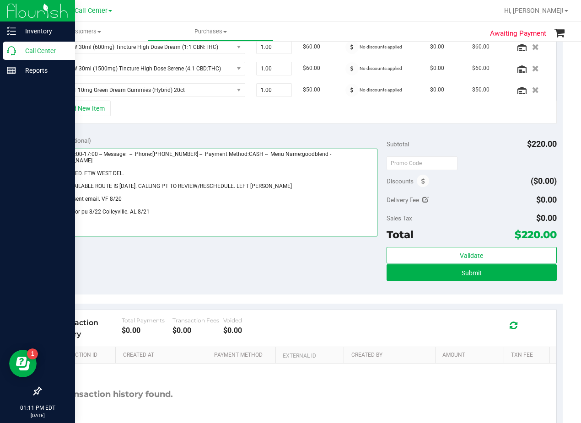
type textarea "[DATE] 08:00-17:00 -- Message: -- Phone:[PHONE_NUMBER] -- Payment Method:CASH -…"
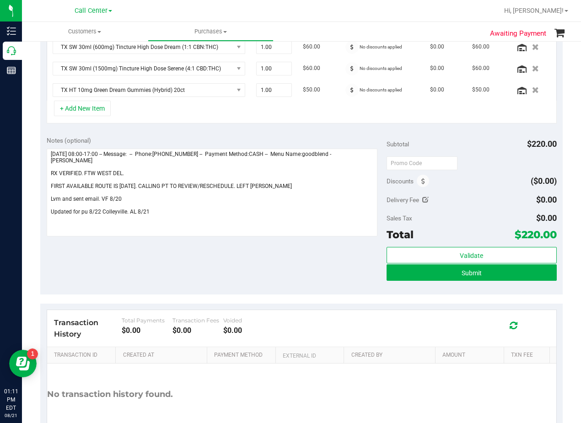
click at [334, 274] on div "Notes (optional) Subtotal $220.00 Discounts ($0.00) Delivery Fee $0.00 Sales Ta…" at bounding box center [301, 212] width 522 height 165
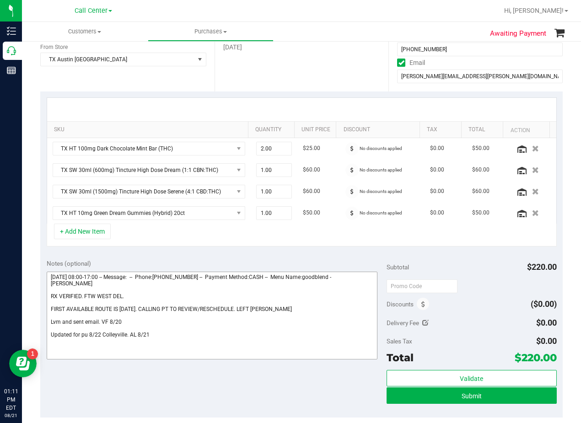
scroll to position [0, 0]
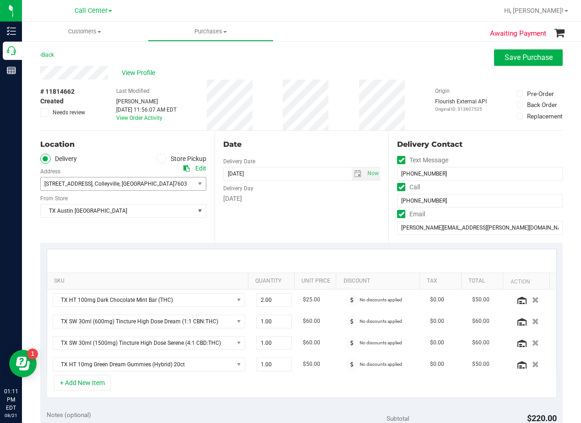
click at [317, 217] on div "Date Delivery Date [DATE] Now [DATE] 08:00 AM Now Delivery Day [DATE]" at bounding box center [302, 187] width 174 height 112
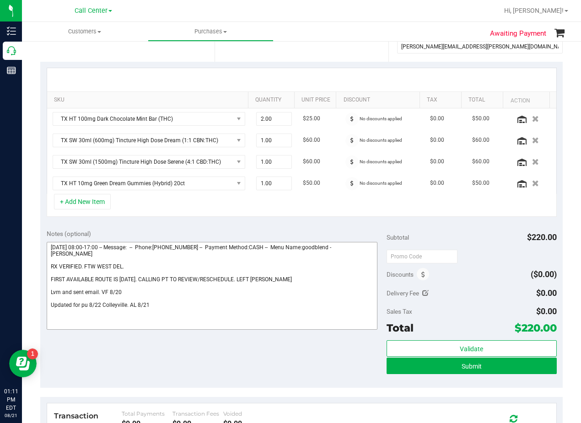
scroll to position [183, 0]
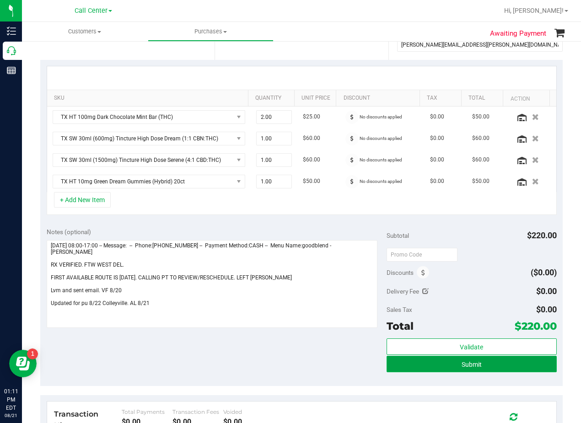
click at [403, 371] on button "Submit" at bounding box center [472, 364] width 170 height 16
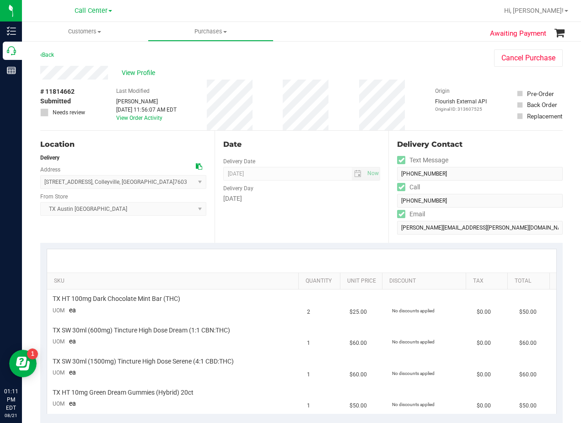
click at [295, 225] on div "Date Delivery Date [DATE] Now [DATE] 08:00 AM Now Delivery Day [DATE]" at bounding box center [302, 187] width 174 height 112
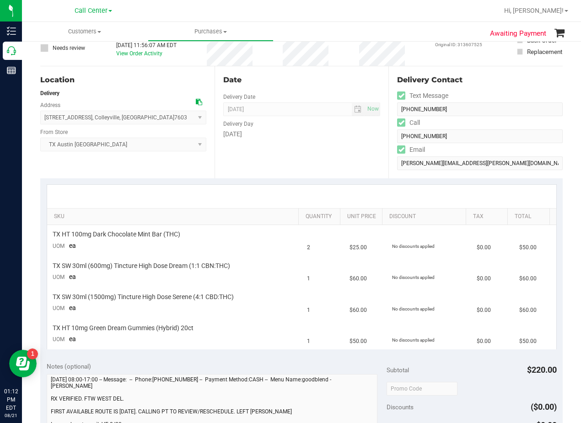
scroll to position [183, 0]
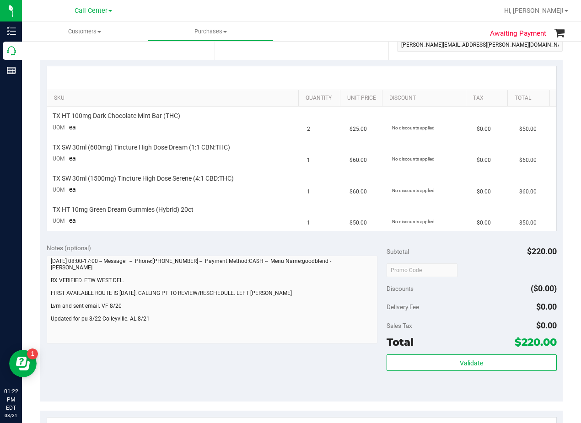
click at [320, 70] on div at bounding box center [301, 77] width 509 height 23
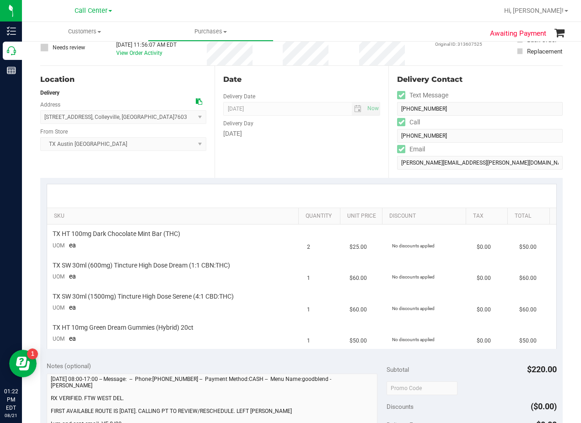
scroll to position [0, 0]
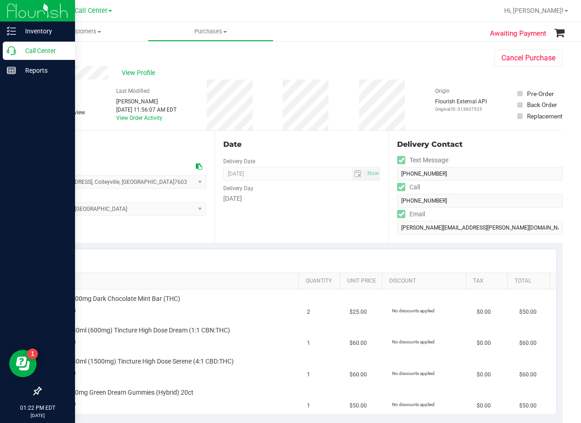
click at [21, 48] on p "Call Center" at bounding box center [43, 50] width 55 height 11
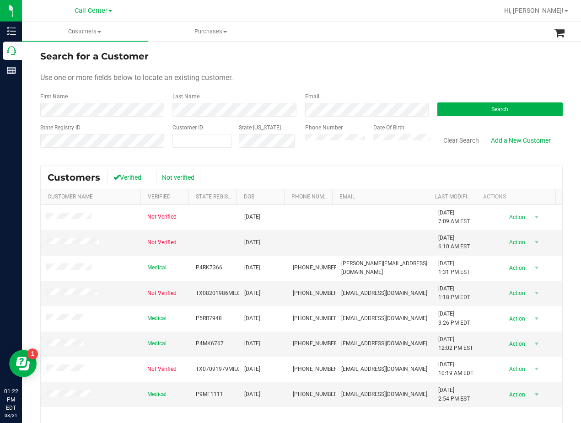
click at [368, 65] on form "Search for a Customer Use one or more fields below to locate an existing custom…" at bounding box center [301, 102] width 522 height 107
click at [385, 86] on form "Search for a Customer Use one or more fields below to locate an existing custom…" at bounding box center [301, 102] width 522 height 107
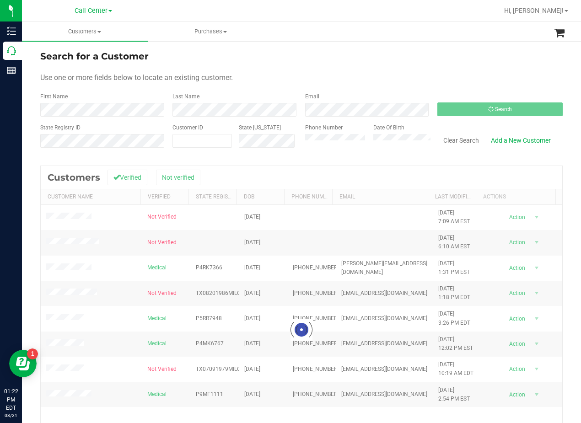
click at [378, 70] on form "Search for a Customer Use one or more fields below to locate an existing custom…" at bounding box center [301, 102] width 522 height 107
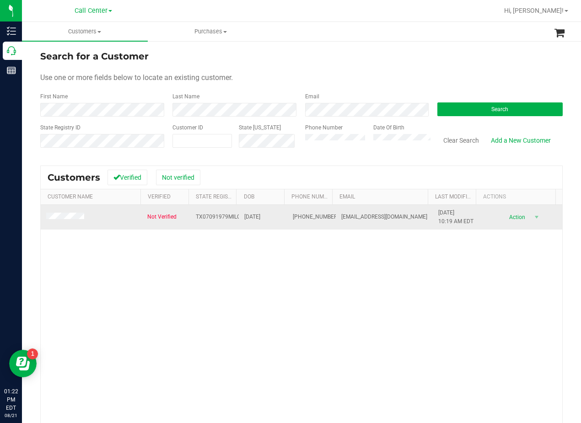
click at [72, 213] on span at bounding box center [66, 217] width 41 height 9
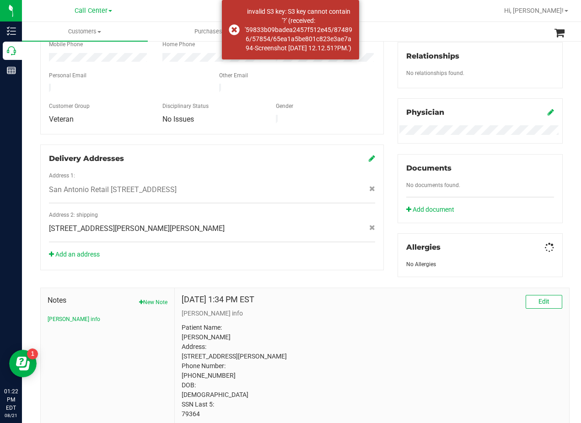
scroll to position [271, 0]
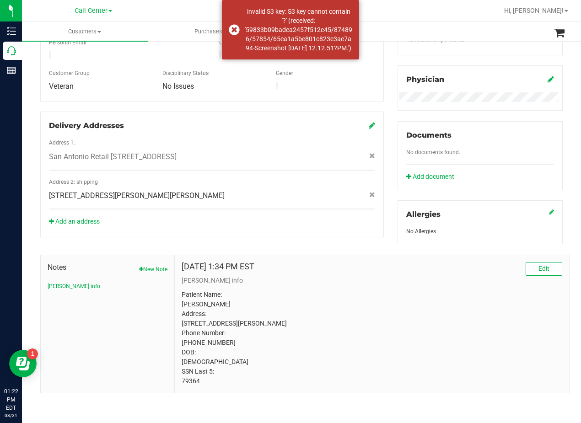
click at [194, 379] on p "Patient Name: [PERSON_NAME] Address: [STREET_ADDRESS][PERSON_NAME] Phone Number…" at bounding box center [372, 338] width 381 height 96
click at [193, 379] on p "Patient Name: [PERSON_NAME] Address: [STREET_ADDRESS][PERSON_NAME] Phone Number…" at bounding box center [372, 338] width 381 height 96
copy body "79364"
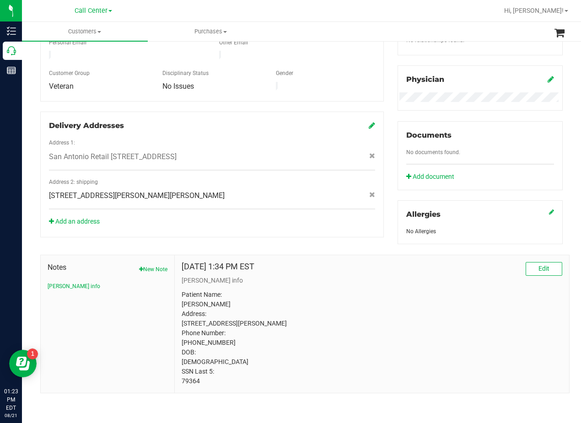
drag, startPoint x: 385, startPoint y: 271, endPoint x: 379, endPoint y: 274, distance: 7.0
click at [384, 276] on p "[PERSON_NAME] info" at bounding box center [372, 281] width 381 height 10
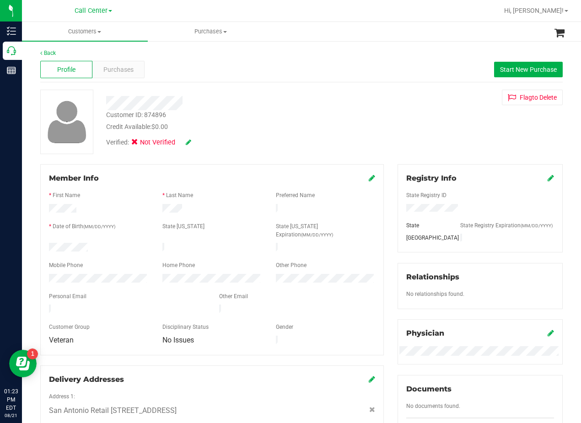
scroll to position [0, 0]
click at [279, 134] on div "Verified: Not Verified" at bounding box center [233, 142] width 268 height 20
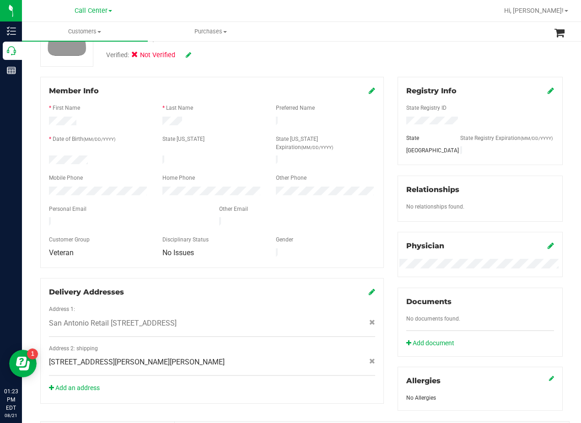
scroll to position [91, 0]
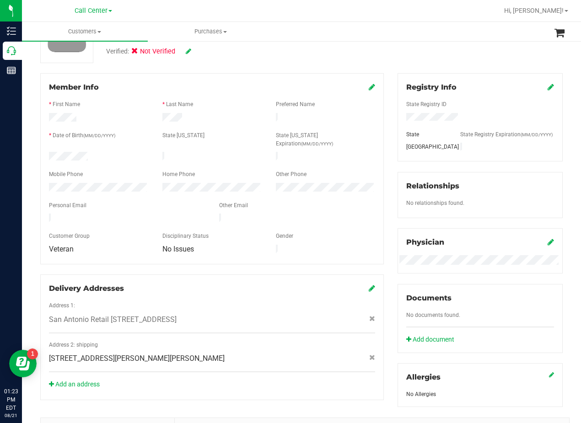
click at [68, 245] on span "Veteran" at bounding box center [61, 249] width 25 height 9
click at [134, 245] on div "Veteran" at bounding box center [98, 249] width 113 height 9
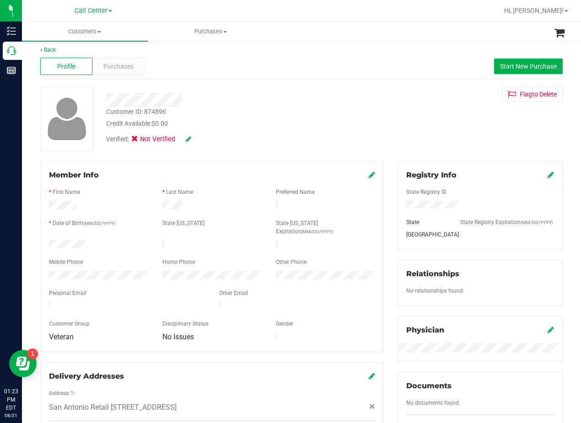
scroll to position [0, 0]
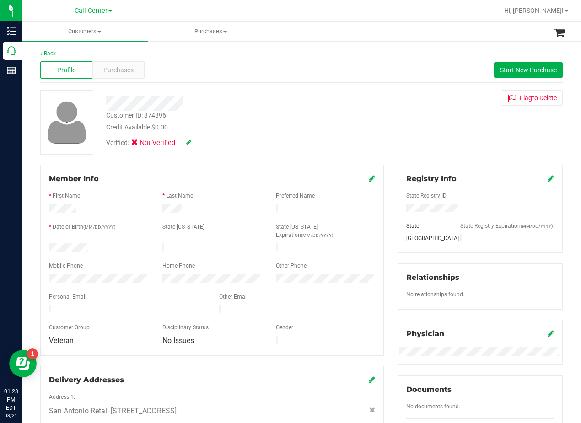
click at [261, 140] on div "Verified: Not Verified" at bounding box center [233, 142] width 268 height 20
click at [384, 120] on div "Customer ID: 874896 Credit Available: $0.00 Verified: Not Verified Flag to [GEO…" at bounding box center [301, 122] width 536 height 64
click at [260, 123] on div "Credit Available: $0.00" at bounding box center [233, 128] width 254 height 10
click at [117, 243] on div at bounding box center [98, 248] width 113 height 11
drag, startPoint x: 109, startPoint y: 237, endPoint x: 46, endPoint y: 239, distance: 63.1
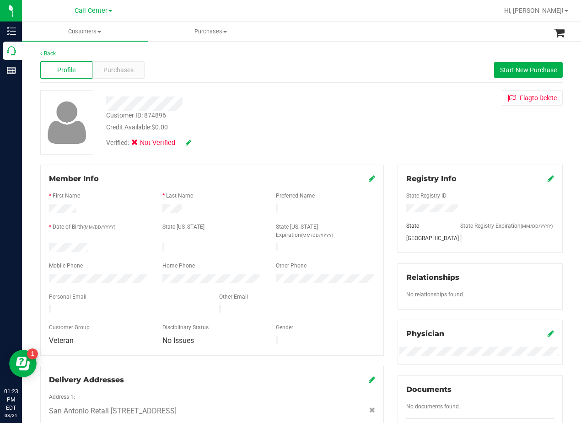
click at [46, 243] on div at bounding box center [98, 248] width 113 height 11
click at [392, 110] on div "Customer ID: 874896 Credit Available: $0.00 Verified: Not Verified Flag to [GEO…" at bounding box center [301, 122] width 536 height 64
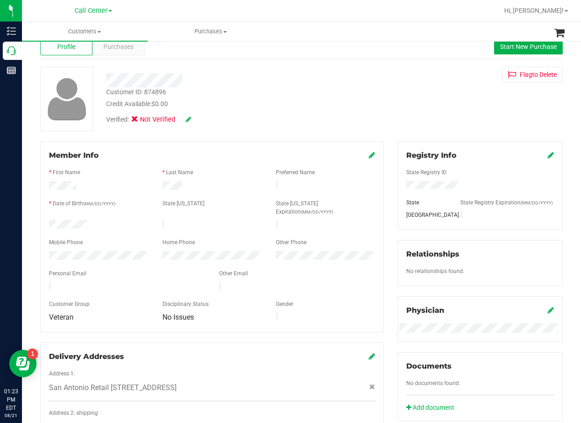
scroll to position [46, 0]
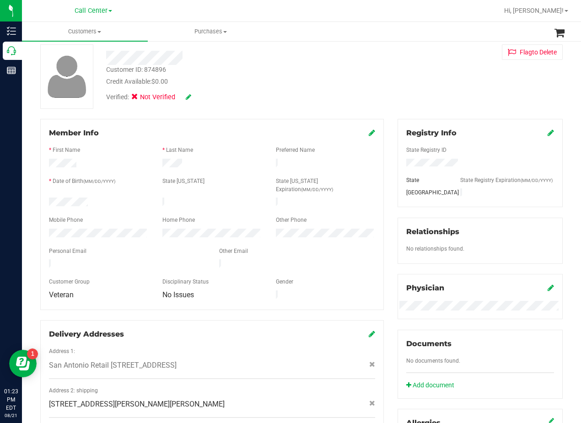
click at [383, 134] on div "Member Info * First Name * Last Name Preferred Name * Date of Birth (MM/DD/YYYY…" at bounding box center [211, 282] width 357 height 327
click at [356, 70] on div "Customer ID: 874896 Credit Available: $0.00" at bounding box center [233, 75] width 268 height 21
click at [342, 85] on div "Credit Available: $0.00" at bounding box center [233, 82] width 254 height 10
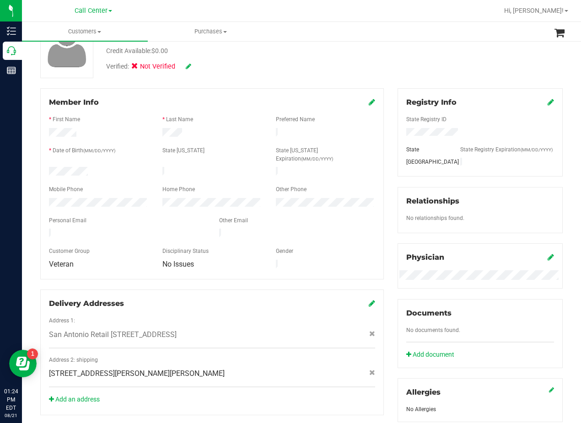
scroll to position [0, 0]
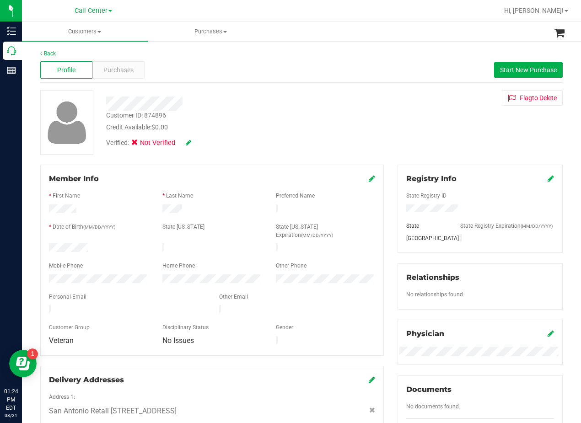
click at [287, 129] on div "Credit Available: $0.00" at bounding box center [233, 128] width 254 height 10
click at [383, 134] on div "Customer ID: 874896 Credit Available: $0.00 Verified: Not Verified Flag to [GEO…" at bounding box center [301, 122] width 536 height 64
click at [125, 80] on div "Profile Purchases Start New Purchase" at bounding box center [301, 70] width 522 height 25
click at [123, 64] on div "Purchases" at bounding box center [118, 69] width 52 height 17
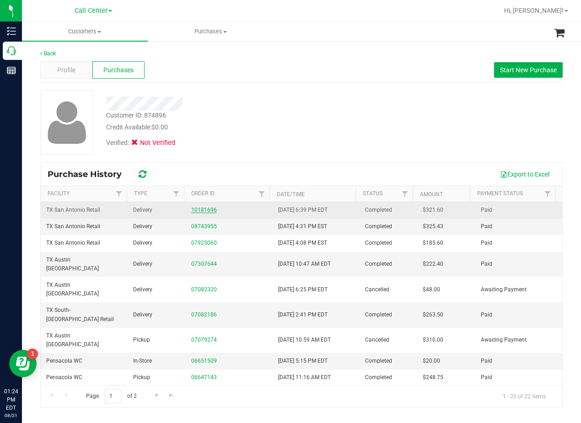
click at [204, 211] on link "10181696" at bounding box center [204, 210] width 26 height 6
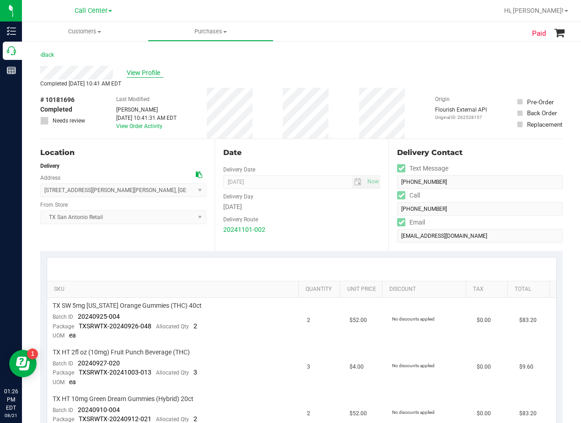
click at [145, 74] on span "View Profile" at bounding box center [145, 73] width 37 height 10
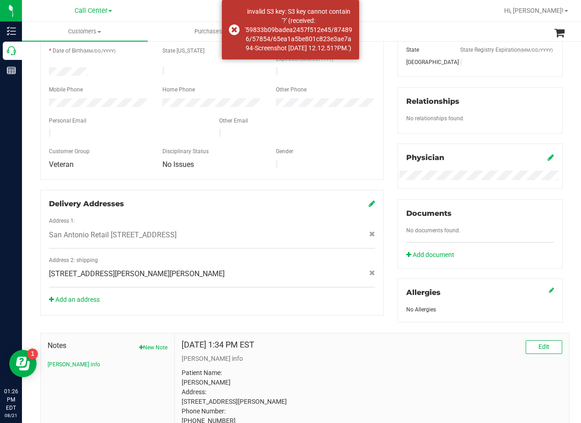
scroll to position [229, 0]
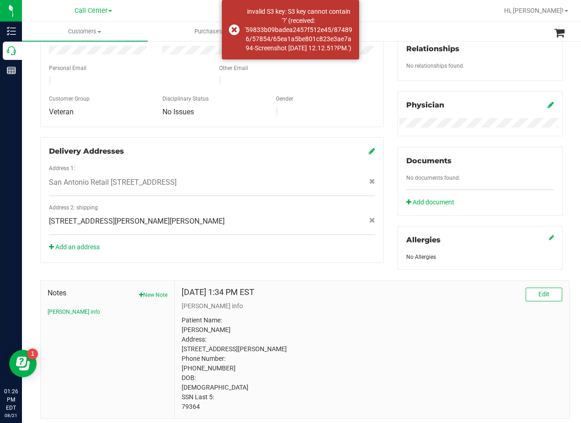
click at [151, 216] on span "[STREET_ADDRESS][PERSON_NAME][PERSON_NAME]" at bounding box center [137, 221] width 176 height 11
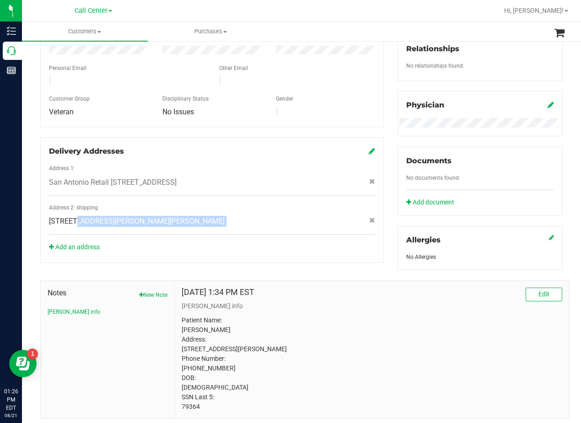
click at [151, 216] on span "[STREET_ADDRESS][PERSON_NAME][PERSON_NAME]" at bounding box center [137, 221] width 176 height 11
copy div "[STREET_ADDRESS][PERSON_NAME][PERSON_NAME]"
click at [233, 216] on div "[STREET_ADDRESS][PERSON_NAME][PERSON_NAME]" at bounding box center [212, 221] width 340 height 11
click at [386, 175] on div "Member Info * First Name * Last Name Preferred Name * Date of Birth (MM/DD/YYYY…" at bounding box center [211, 99] width 357 height 327
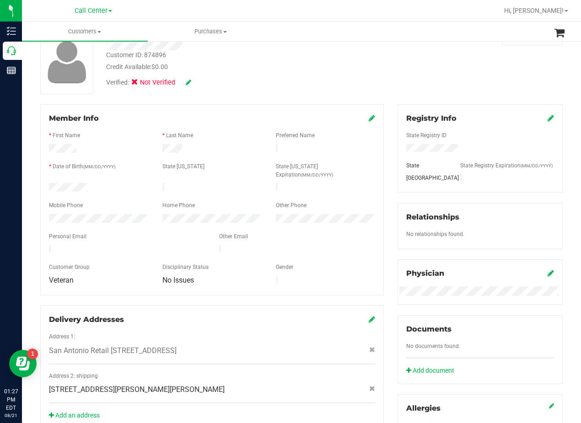
scroll to position [46, 0]
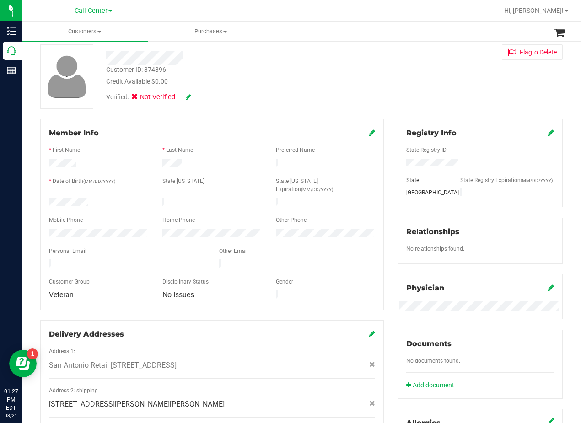
click at [384, 184] on div "Member Info * First Name * Last Name Preferred Name * Date of Birth (MM/DD/YYYY…" at bounding box center [211, 282] width 357 height 327
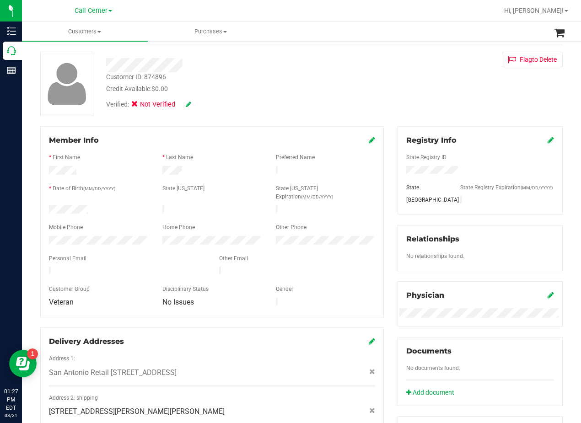
scroll to position [0, 0]
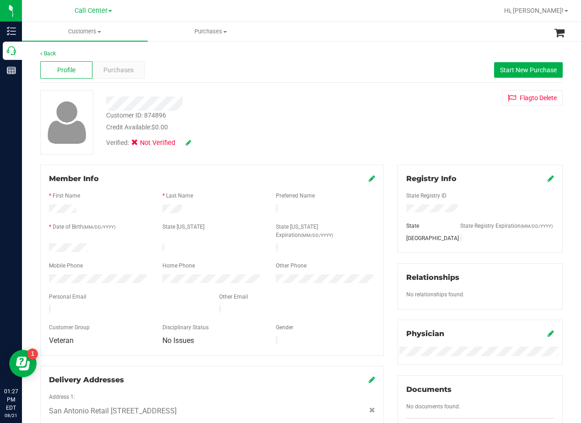
click at [385, 130] on div "Customer ID: 874896 Credit Available: $0.00 Verified: Not Verified Flag to [GEO…" at bounding box center [301, 122] width 536 height 64
click at [392, 112] on div "Customer ID: 874896 Credit Available: $0.00 Verified: Not Verified Flag to [GEO…" at bounding box center [301, 122] width 536 height 64
